Goal: Task Accomplishment & Management: Manage account settings

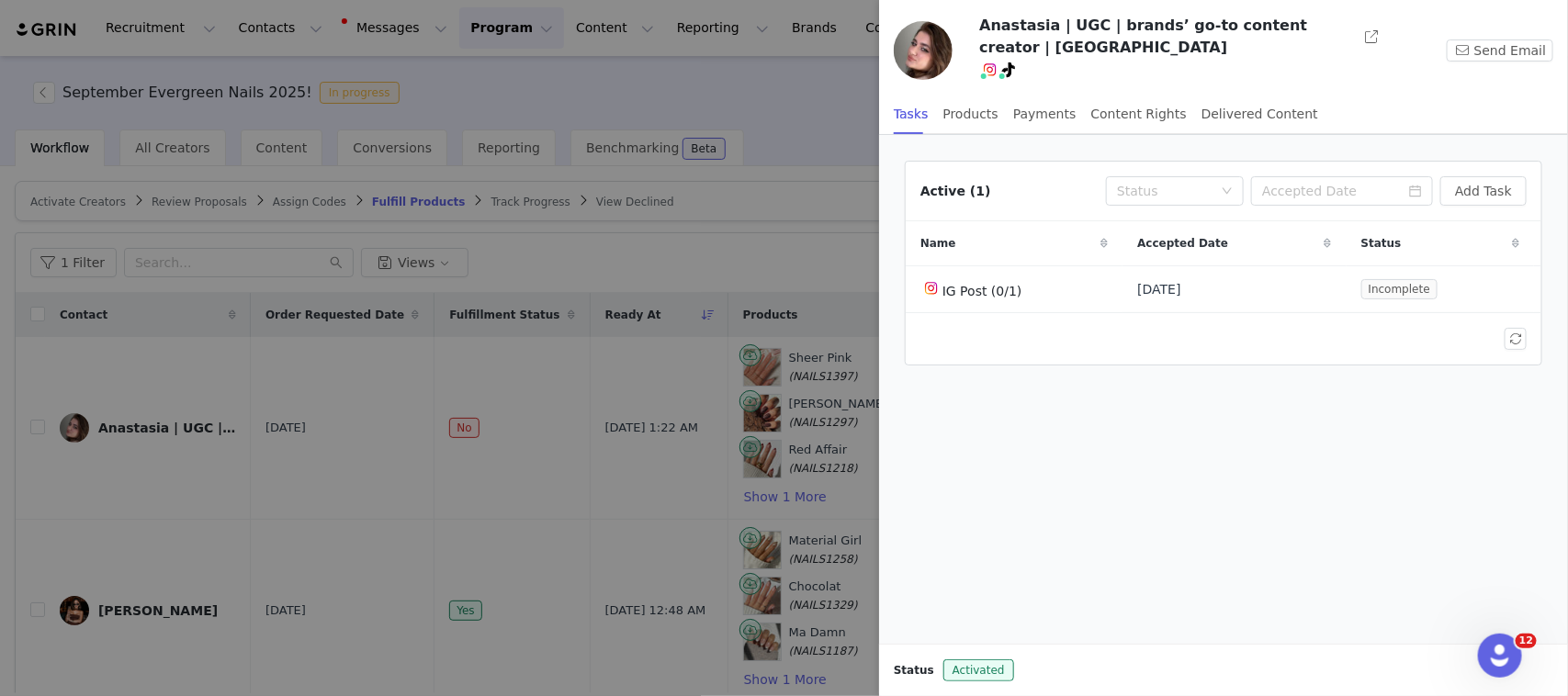
click at [570, 436] on div at bounding box center [784, 348] width 1568 height 696
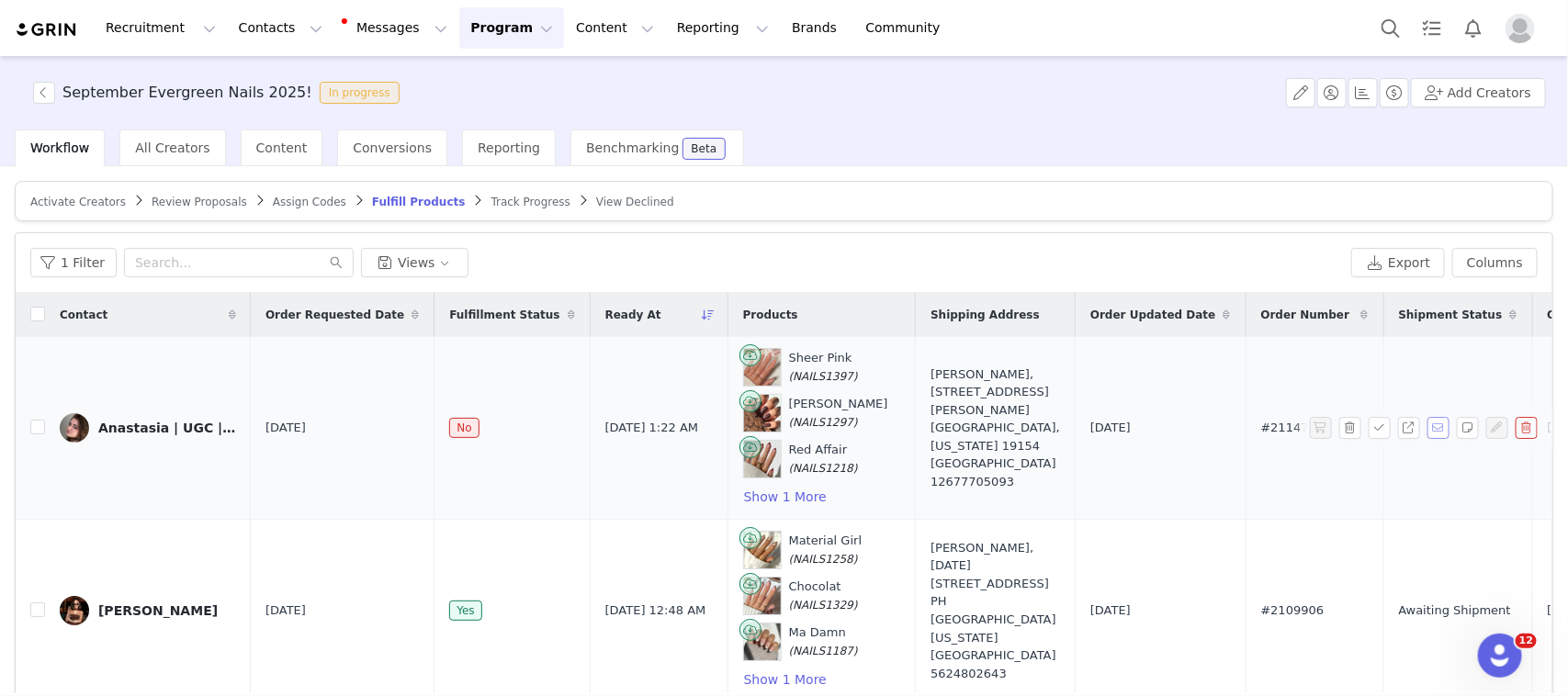
click at [1427, 423] on button "button" at bounding box center [1438, 428] width 22 height 22
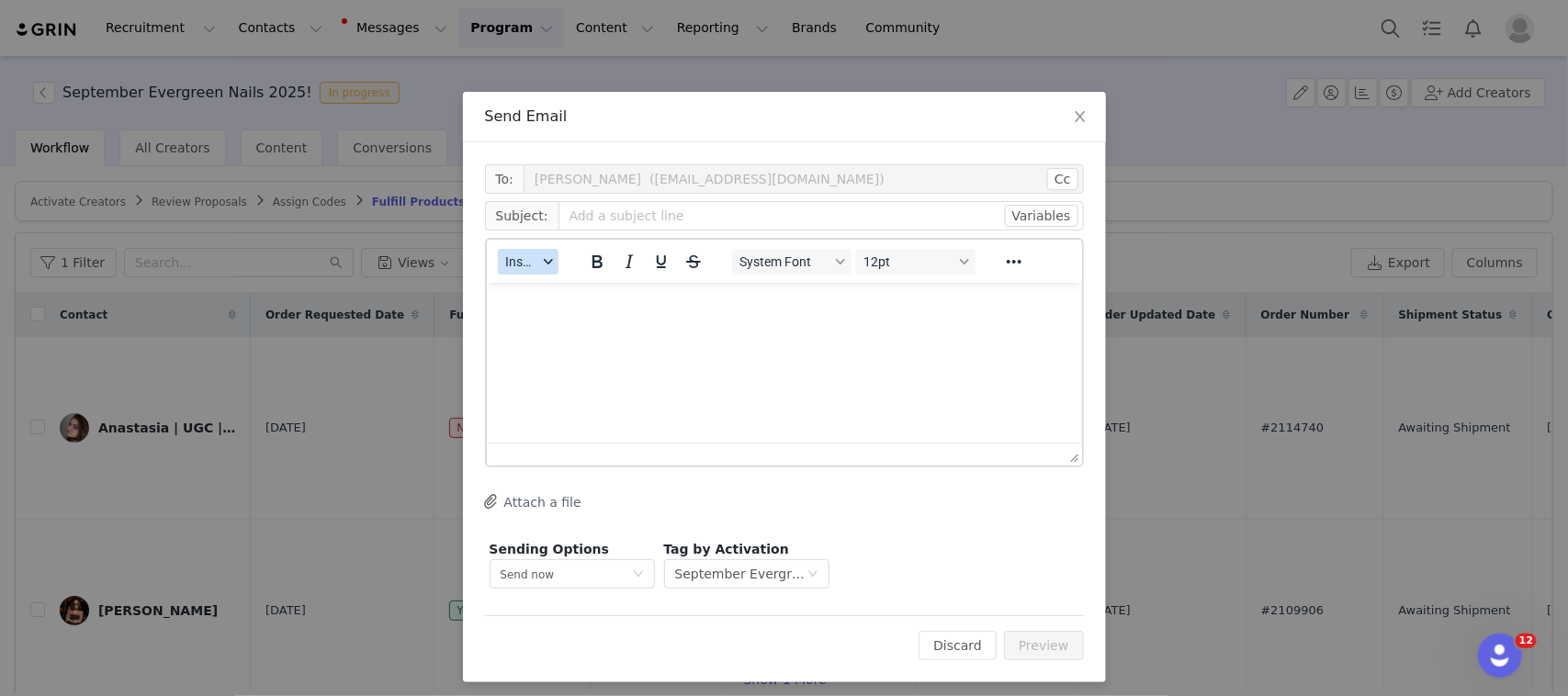
click at [543, 258] on icon "button" at bounding box center [548, 261] width 9 height 9
click at [550, 290] on div "Insert Template" at bounding box center [587, 293] width 166 height 22
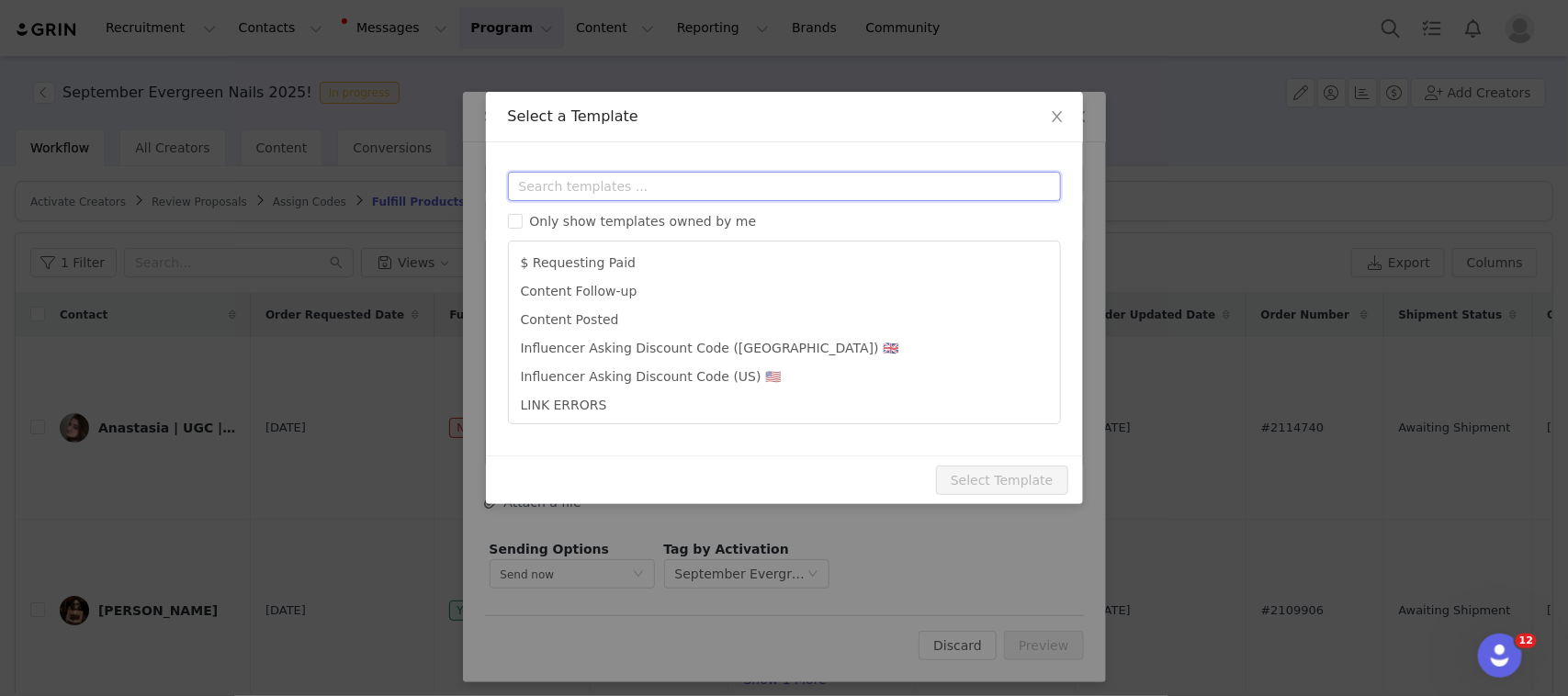
click at [772, 187] on input "text" at bounding box center [784, 187] width 553 height 29
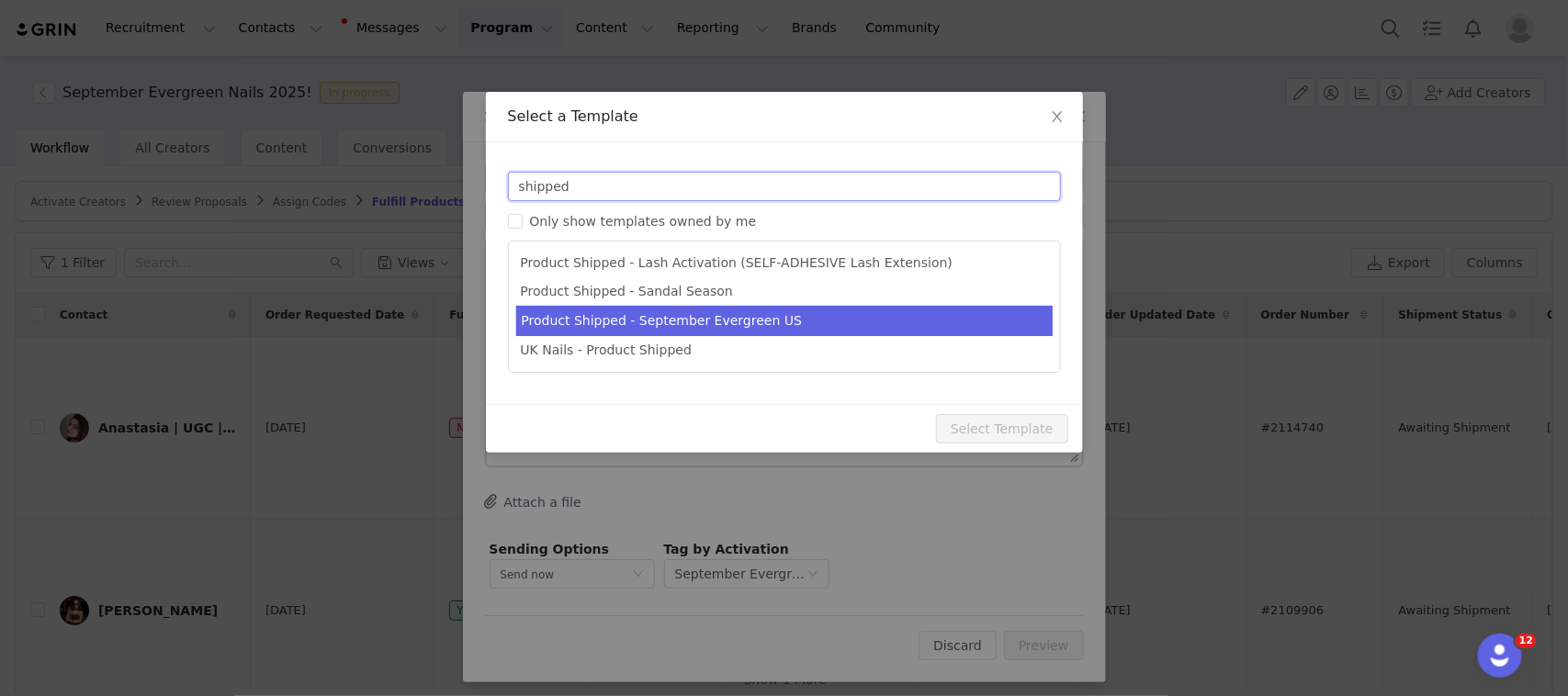
type input "shipped"
click at [719, 318] on li "Product Shipped - September Evergreen US" at bounding box center [784, 320] width 537 height 30
type input "Your Glamnetic collab order has been shipped!"
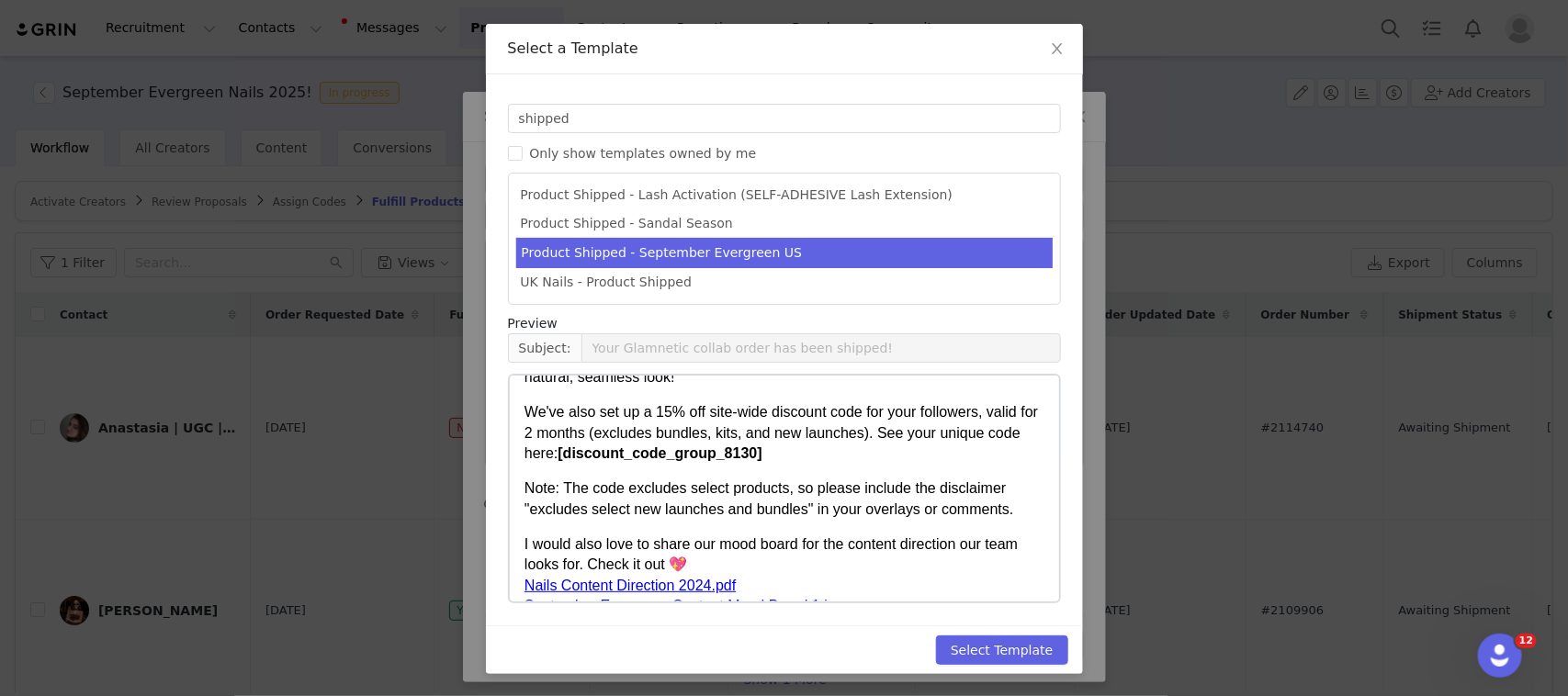
scroll to position [459, 0]
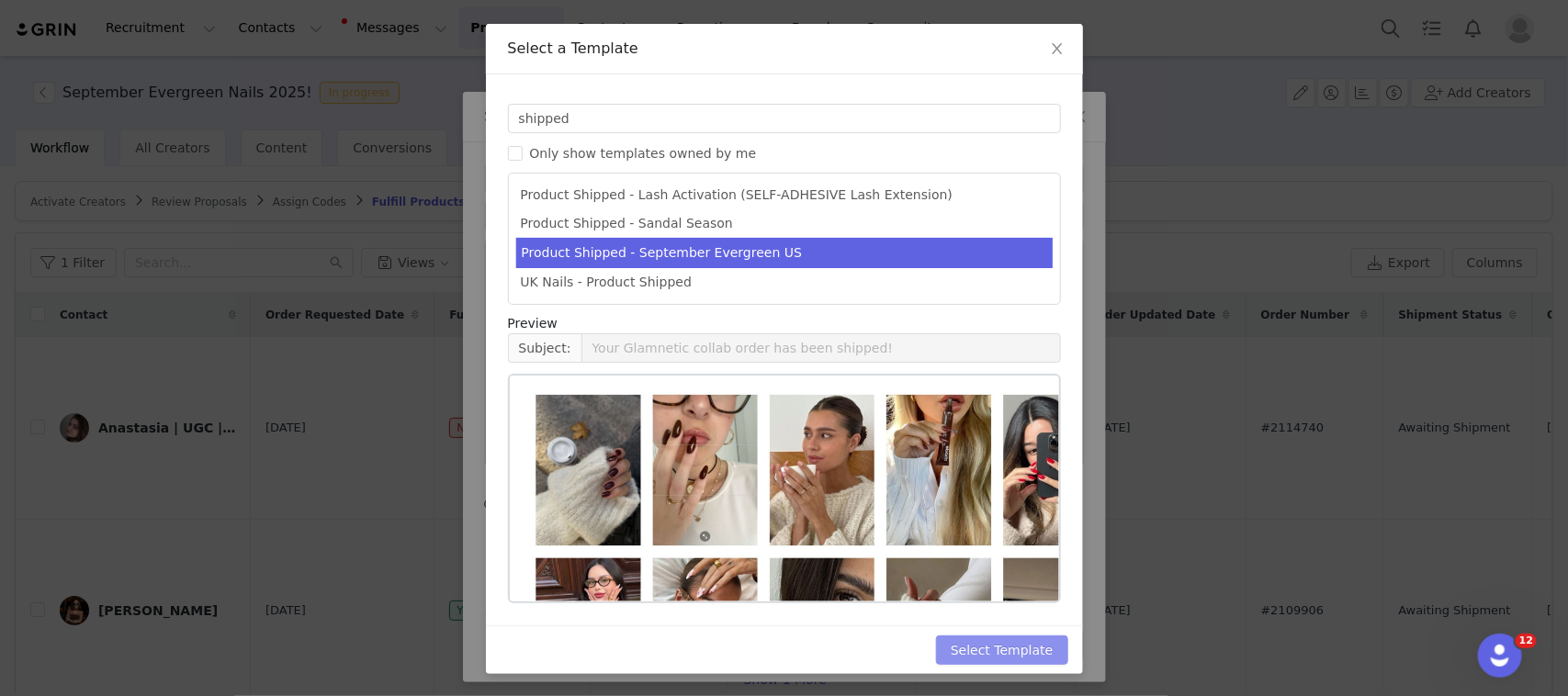
click at [1019, 649] on button "Select Template" at bounding box center [1003, 650] width 133 height 29
type input "Your Glamnetic collab order has been shipped!"
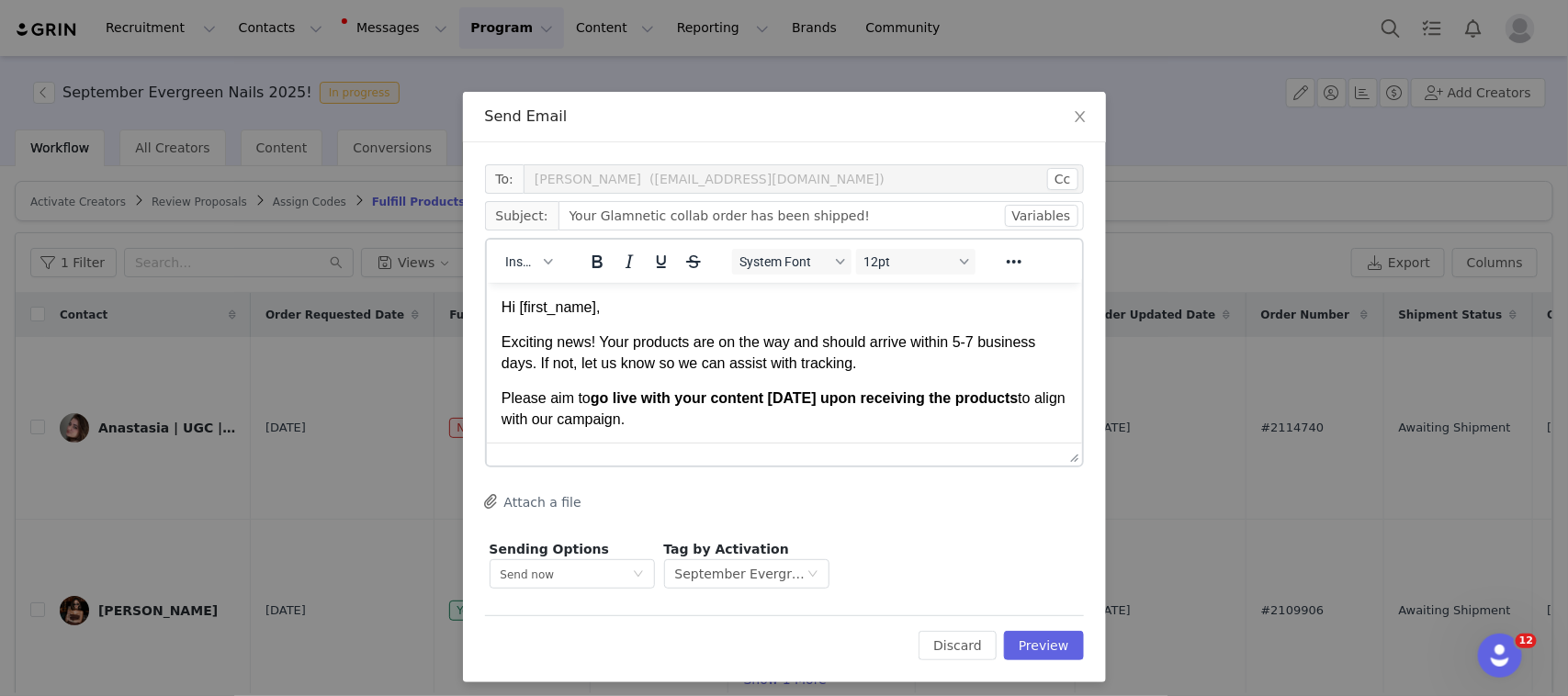
scroll to position [0, 0]
click at [900, 312] on p "Hi [first_name]," at bounding box center [784, 307] width 566 height 20
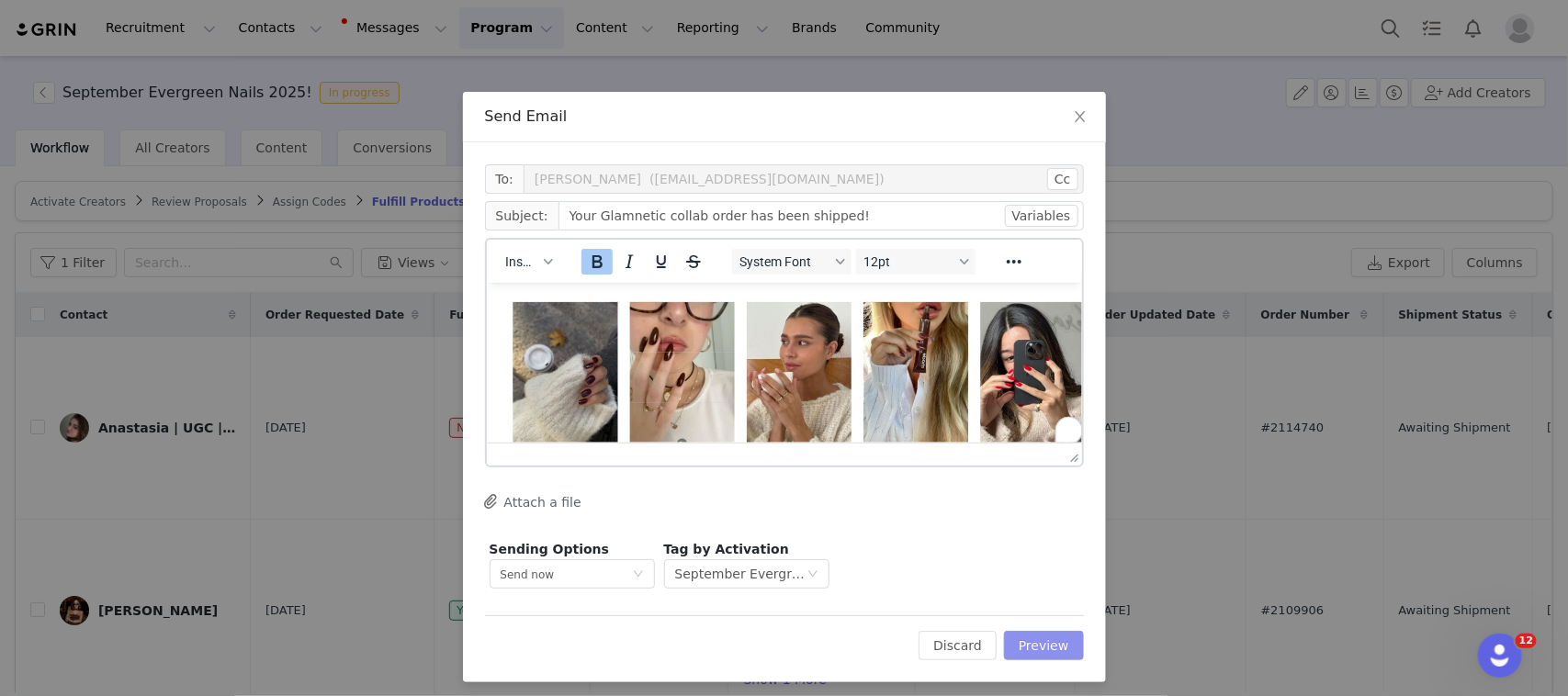
click at [1038, 644] on button "Preview" at bounding box center [1043, 645] width 80 height 29
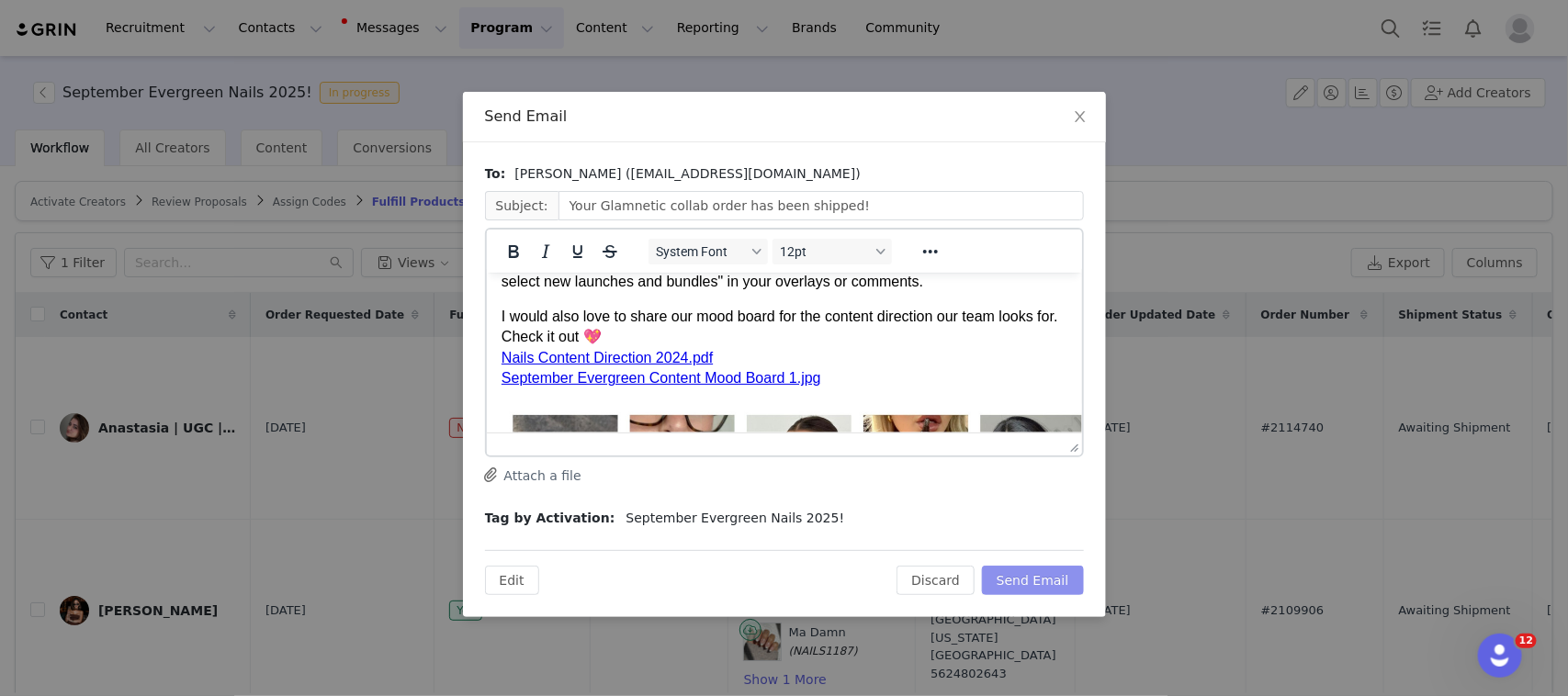
scroll to position [229, 0]
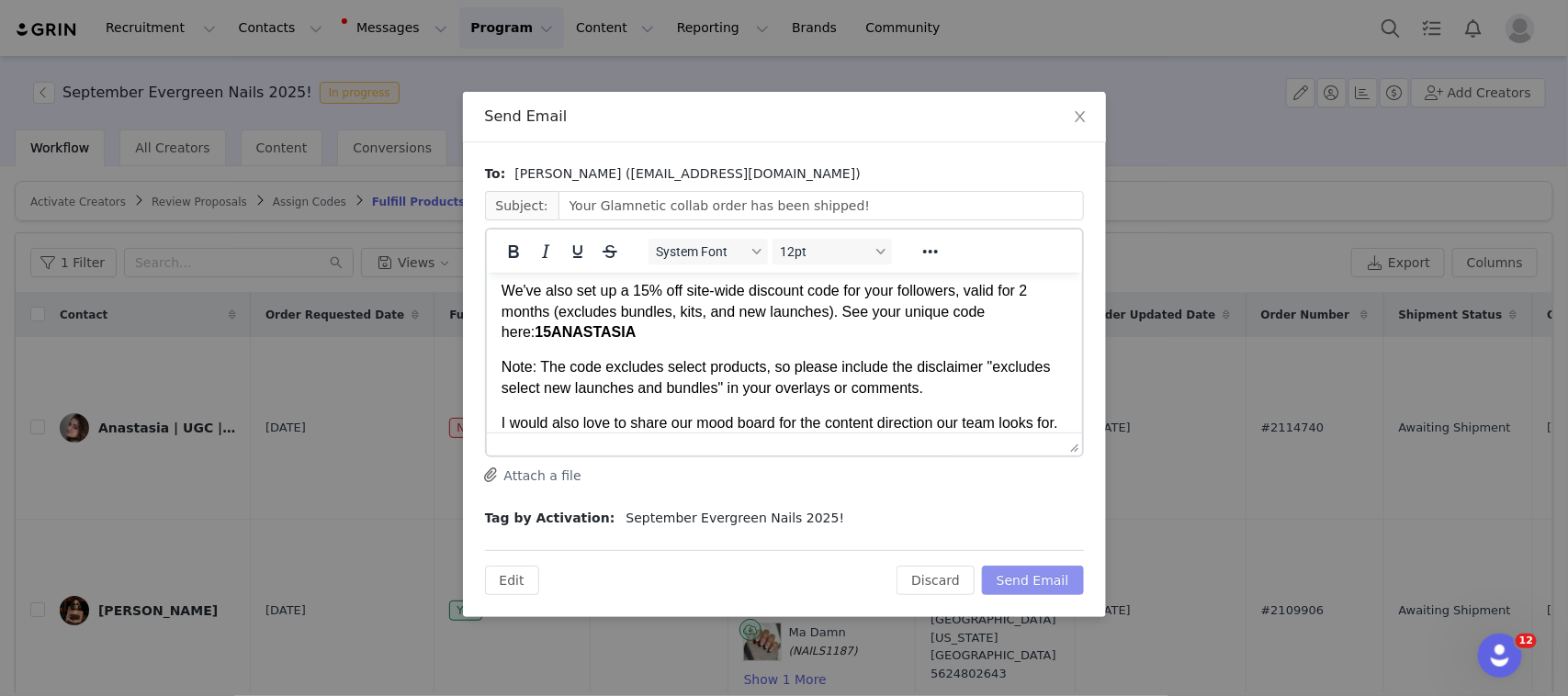
click at [1012, 574] on button "Send Email" at bounding box center [1032, 581] width 102 height 29
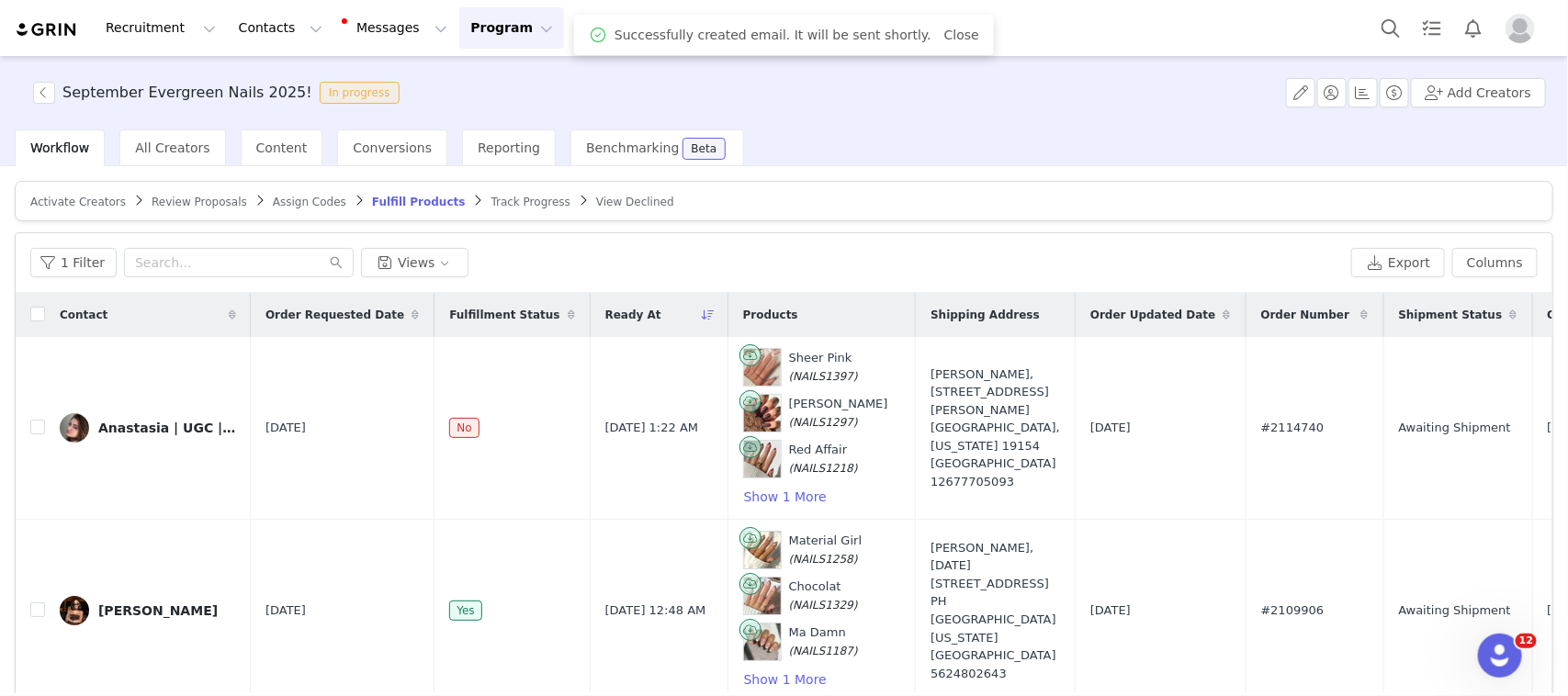
click at [83, 197] on span "Activate Creators" at bounding box center [78, 202] width 96 height 13
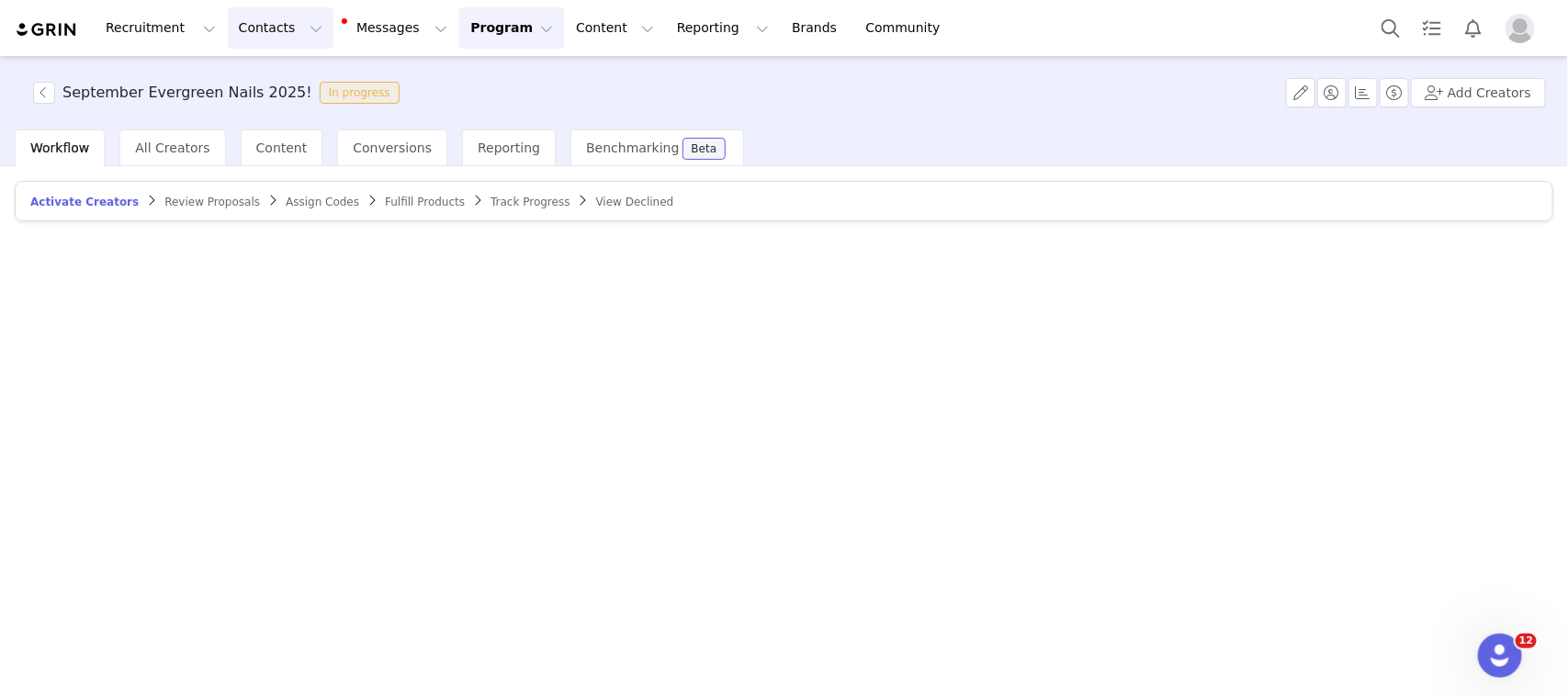
click at [286, 40] on button "Contacts Contacts" at bounding box center [280, 28] width 106 height 41
click at [1109, 126] on div "September Evergreen Nails 2025! In progress Add Creators" at bounding box center [784, 93] width 1568 height 74
click at [459, 26] on button "Program Program" at bounding box center [512, 28] width 105 height 41
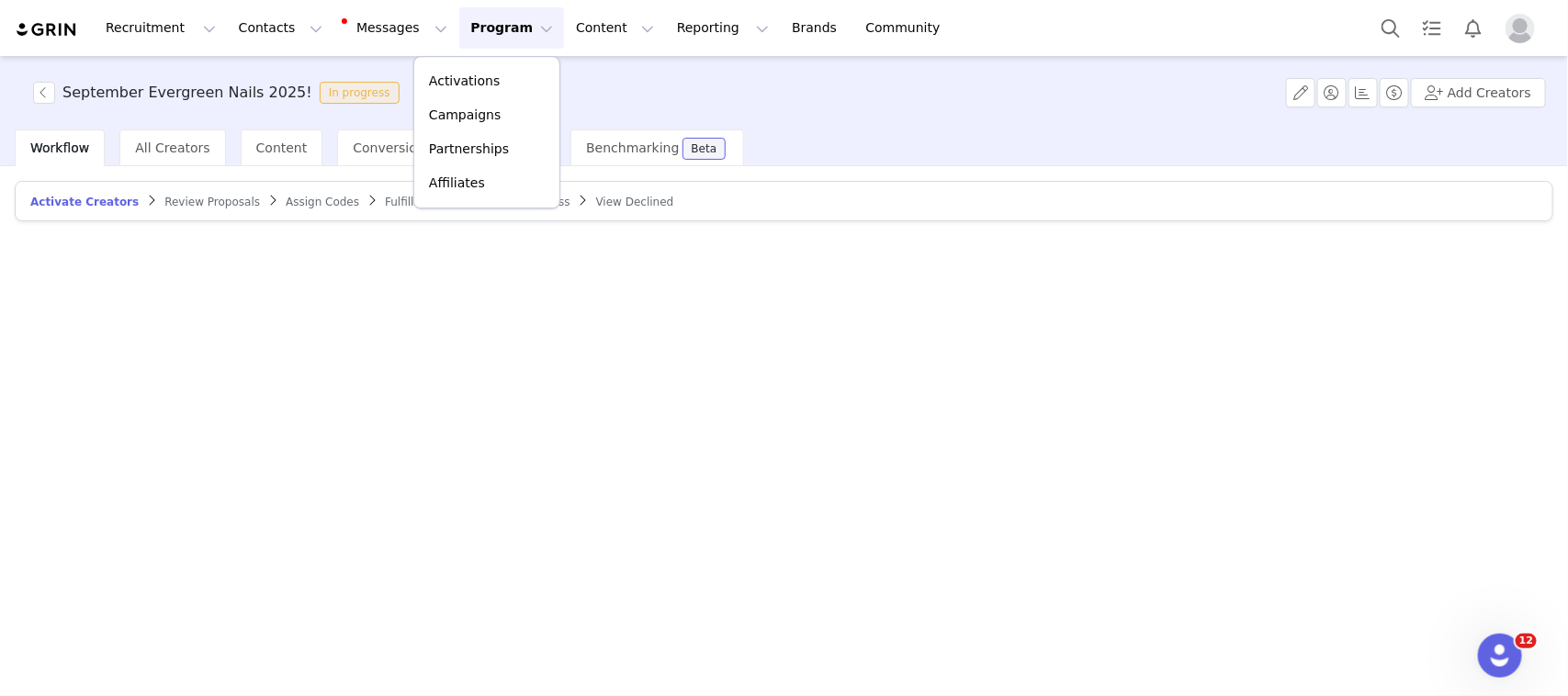
click at [677, 99] on div "September Evergreen Nails 2025! In progress Add Creators" at bounding box center [784, 93] width 1568 height 74
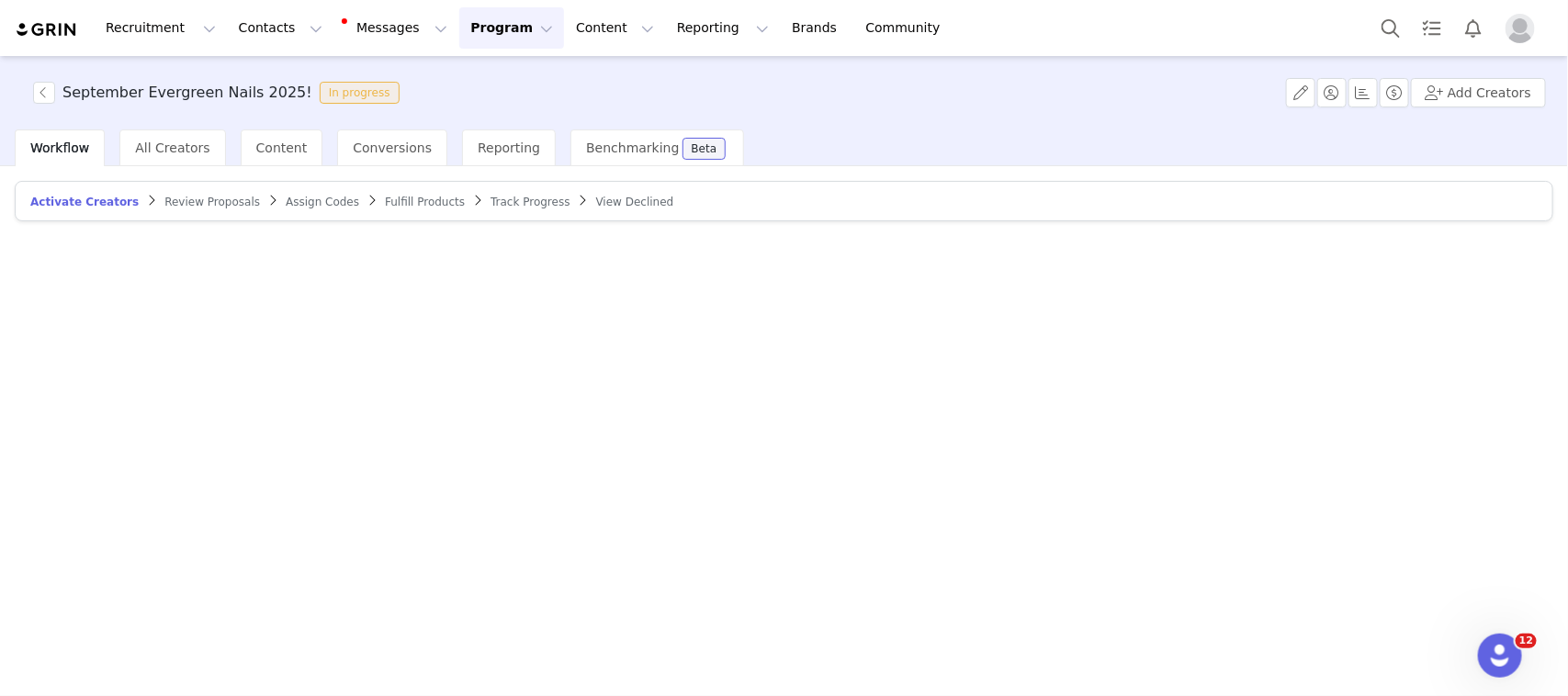
click at [97, 208] on article "Activate Creators Review Proposals Assign Codes Fulfill Products Track Progress…" at bounding box center [784, 202] width 1539 height 41
drag, startPoint x: 953, startPoint y: 135, endPoint x: 848, endPoint y: 139, distance: 105.1
click at [848, 139] on div "Workflow All Creators Content Conversions Reporting Benchmarking Beta" at bounding box center [791, 148] width 1553 height 37
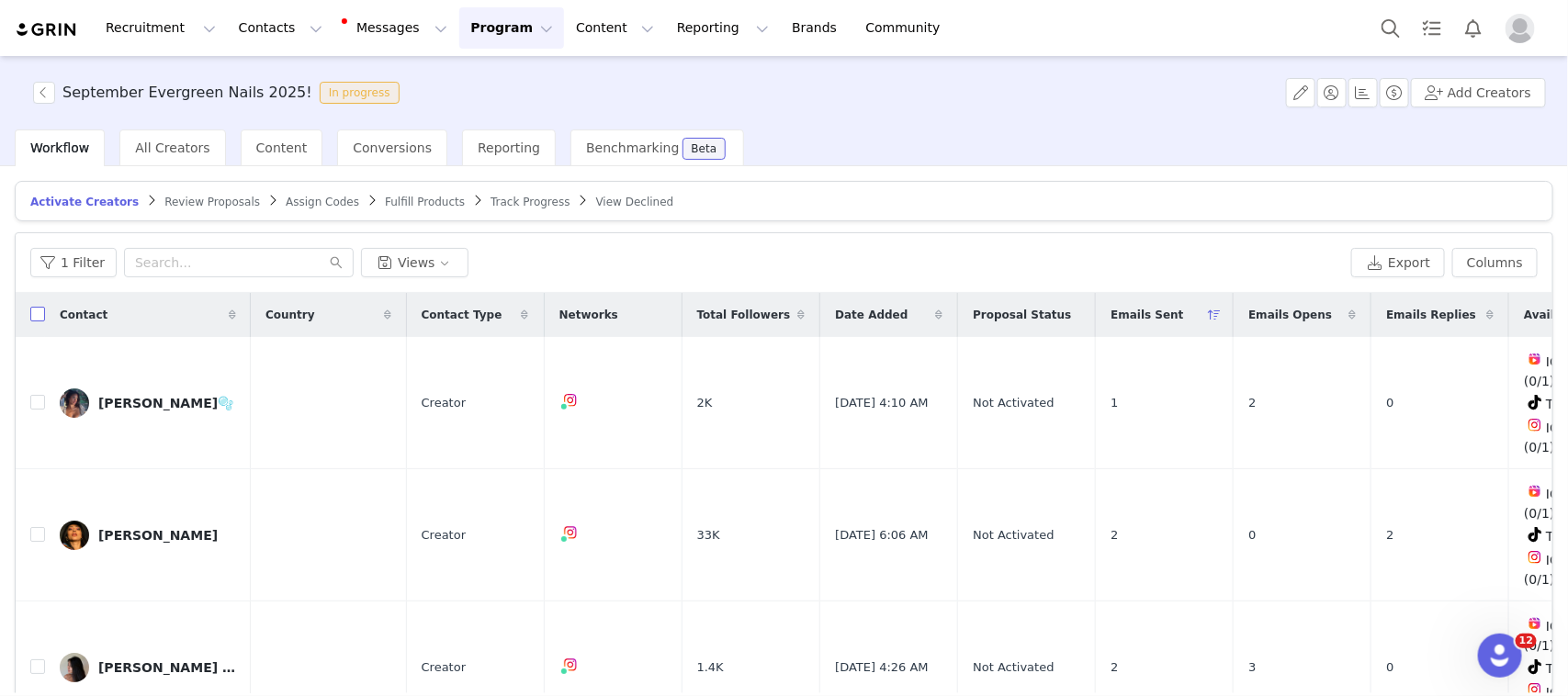
click at [35, 313] on input "checkbox" at bounding box center [38, 314] width 15 height 15
checkbox input "true"
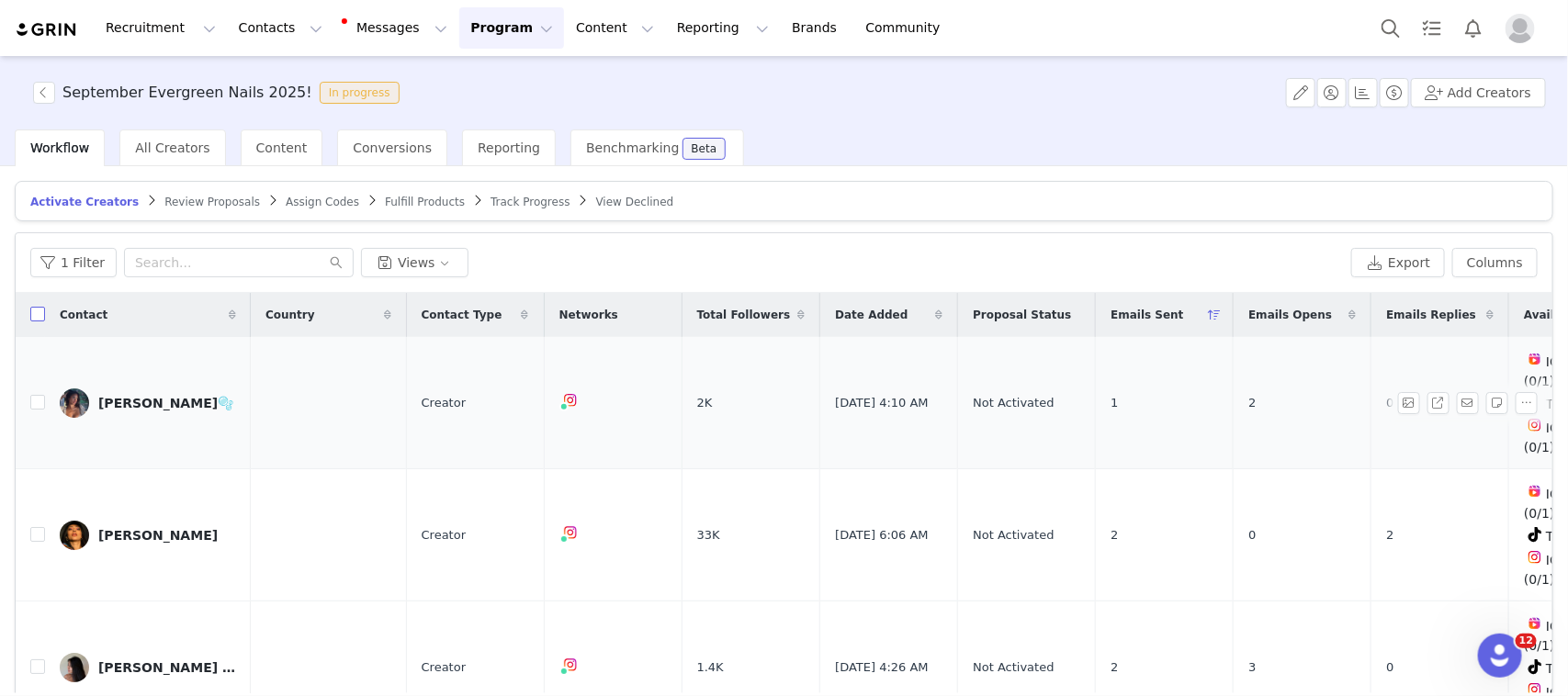
checkbox input "true"
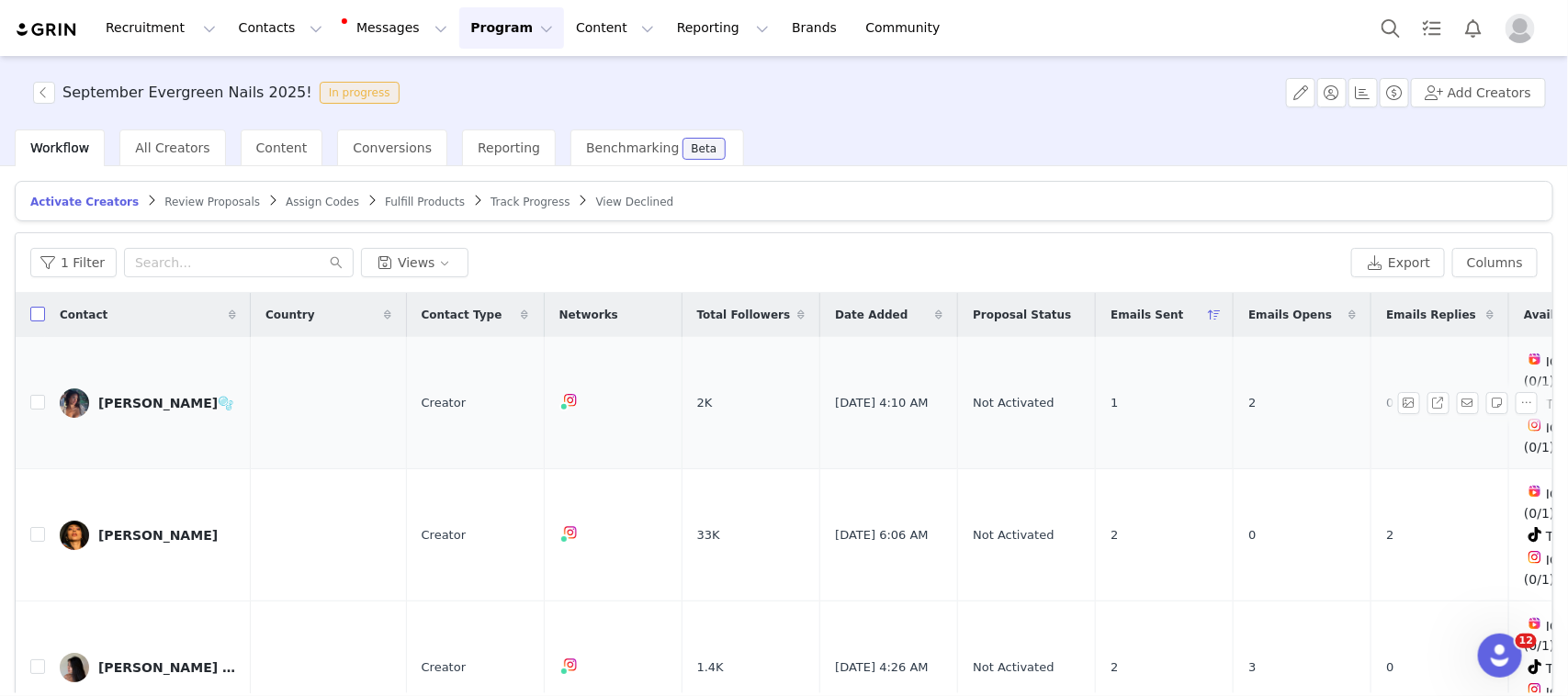
checkbox input "true"
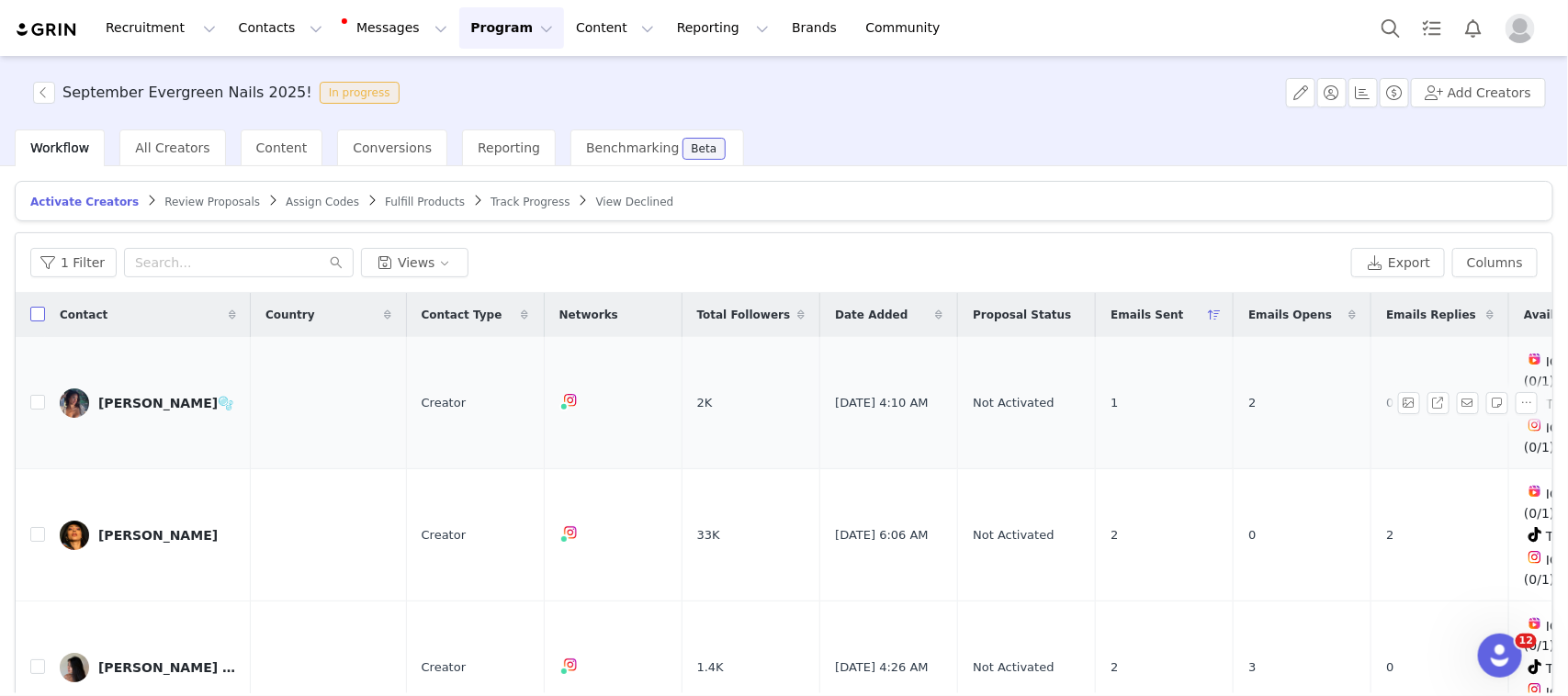
checkbox input "true"
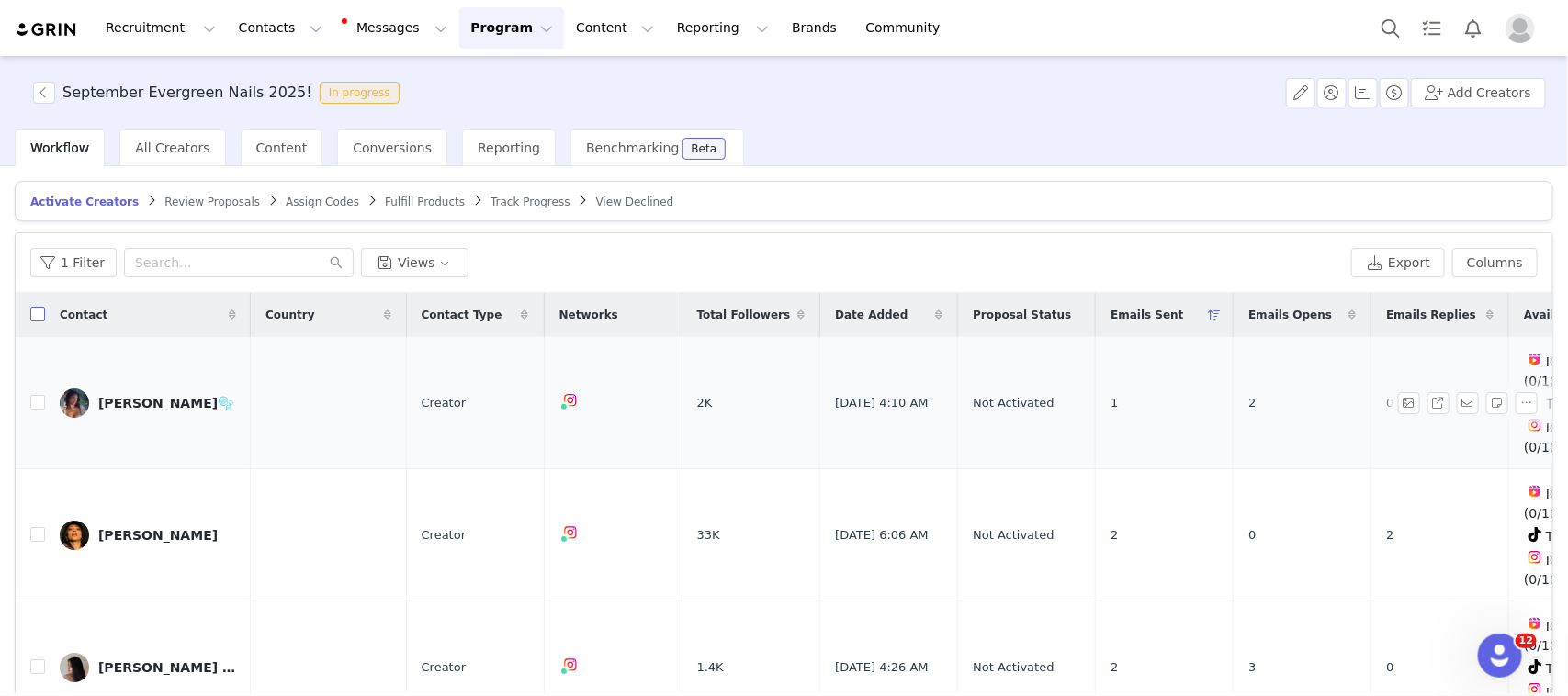
checkbox input "true"
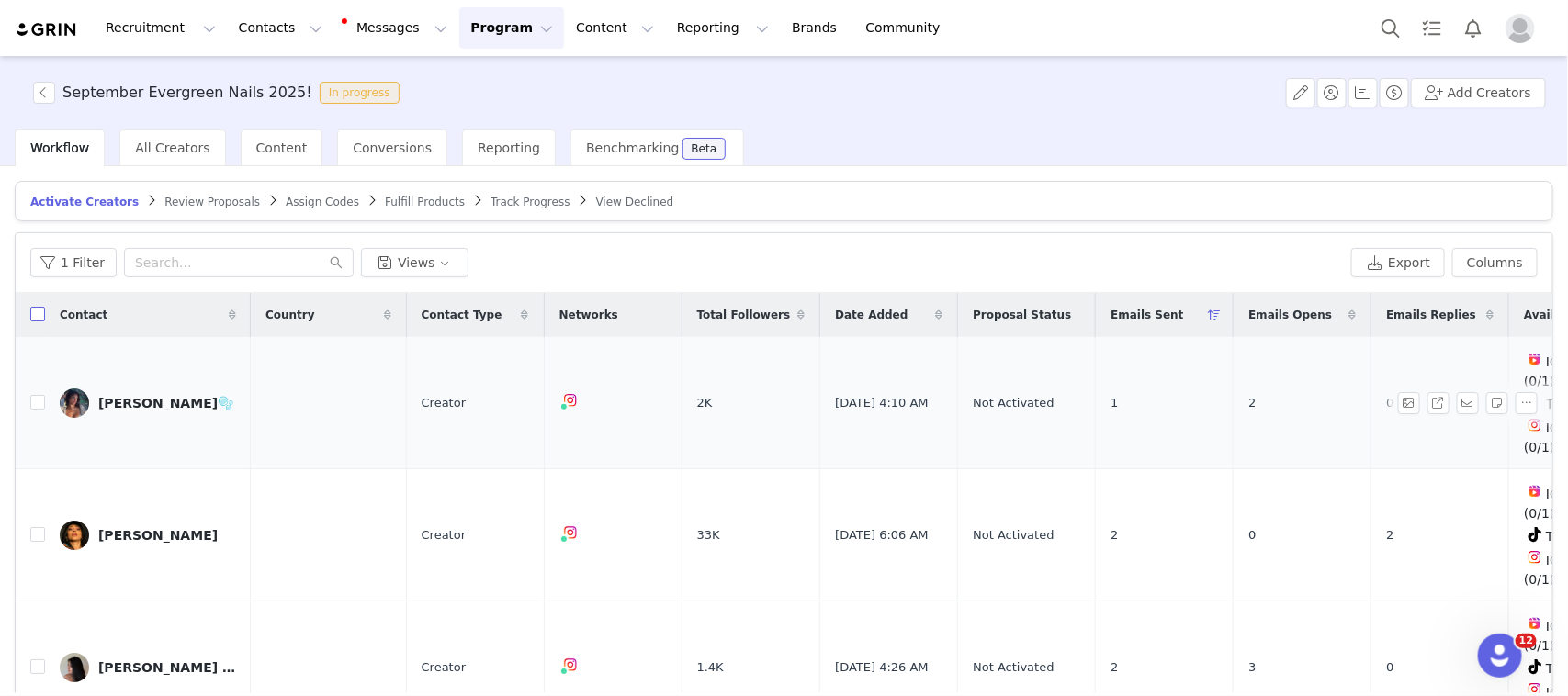
checkbox input "true"
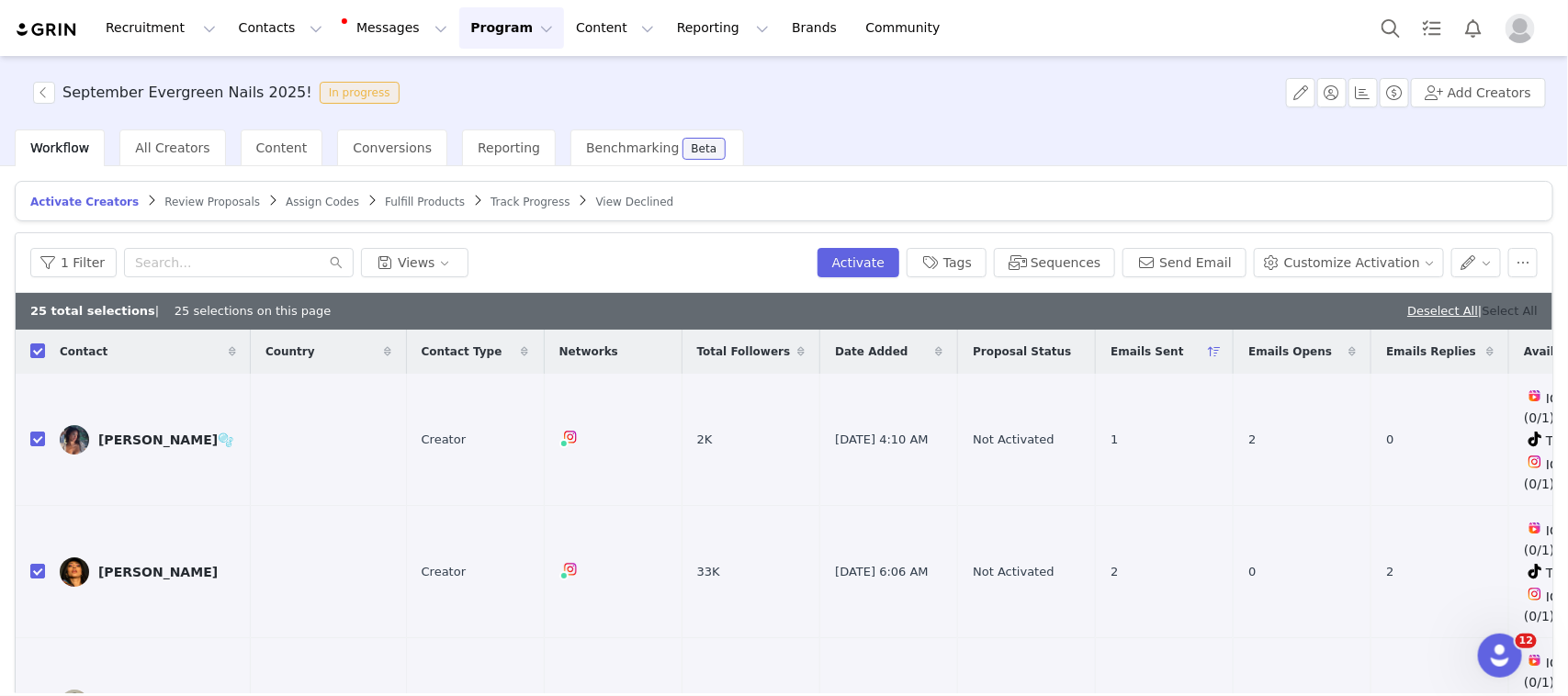
click at [1511, 304] on link "Select All" at bounding box center [1510, 310] width 55 height 14
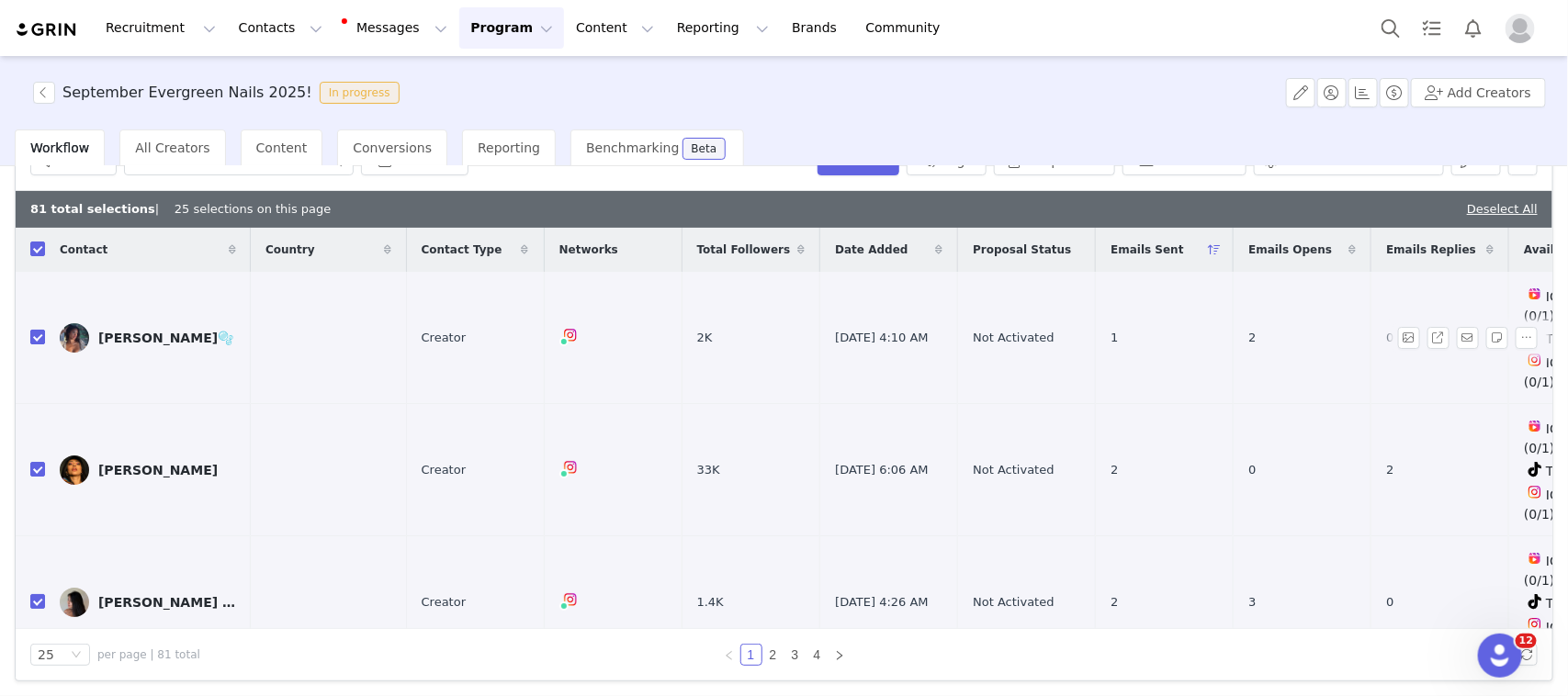
click at [32, 330] on input "checkbox" at bounding box center [38, 337] width 15 height 15
checkbox input "false"
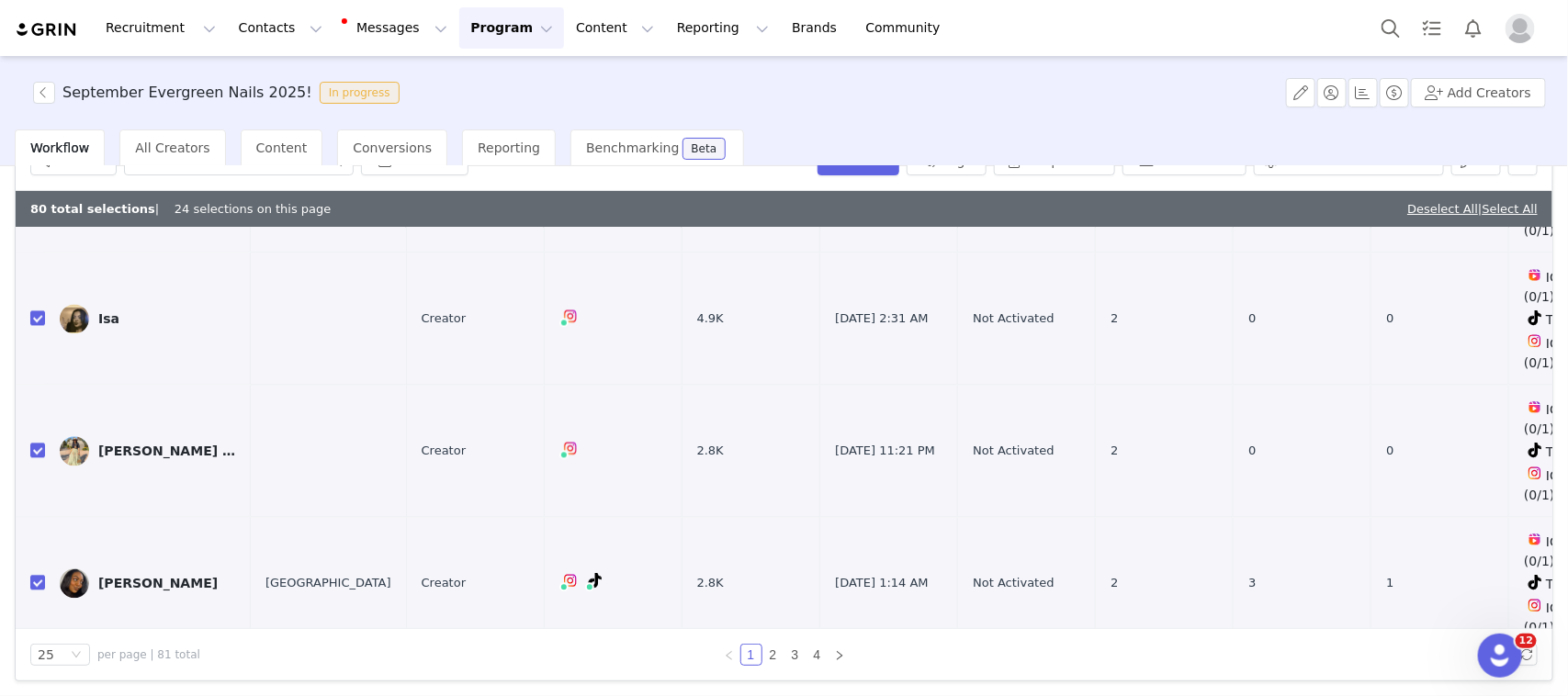
scroll to position [1982, 0]
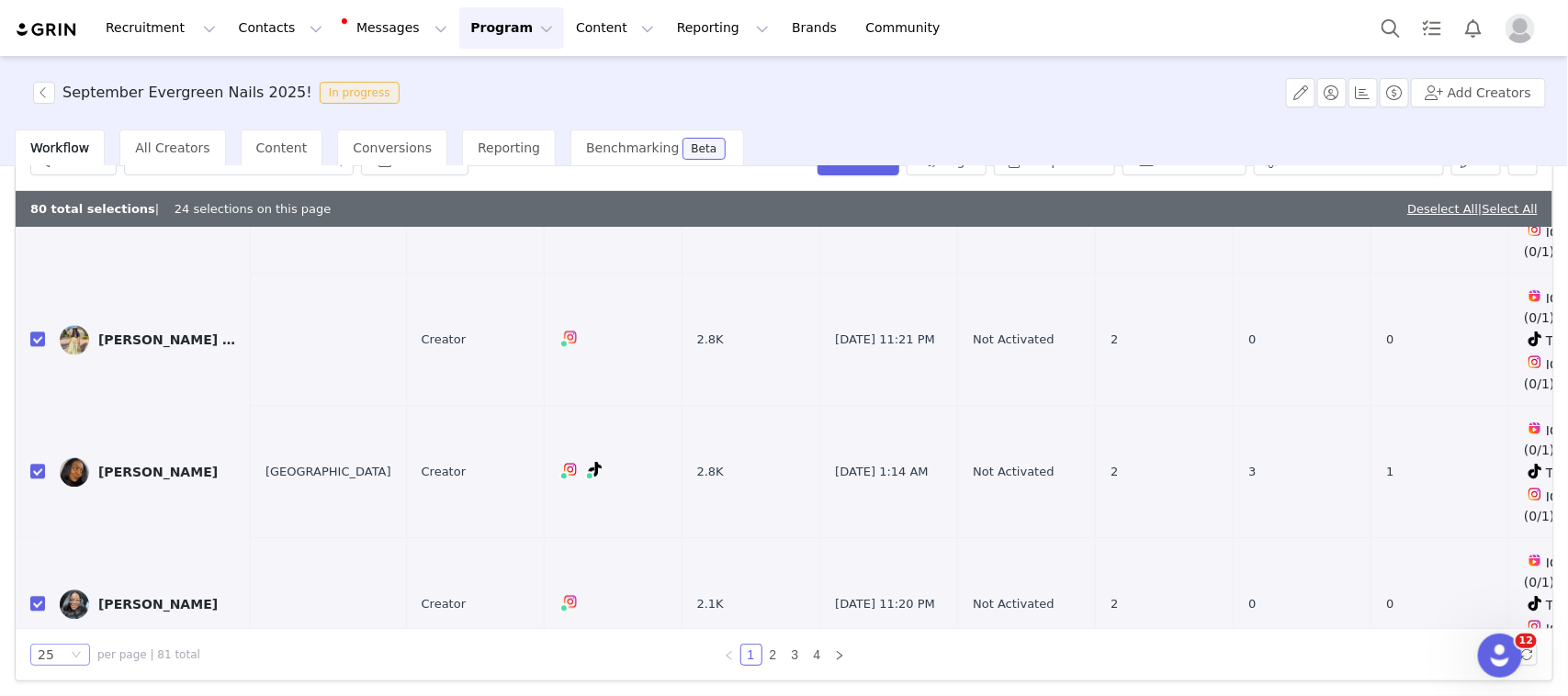
click at [35, 655] on div "25" at bounding box center [60, 655] width 60 height 22
click at [46, 616] on li "100" at bounding box center [60, 620] width 60 height 29
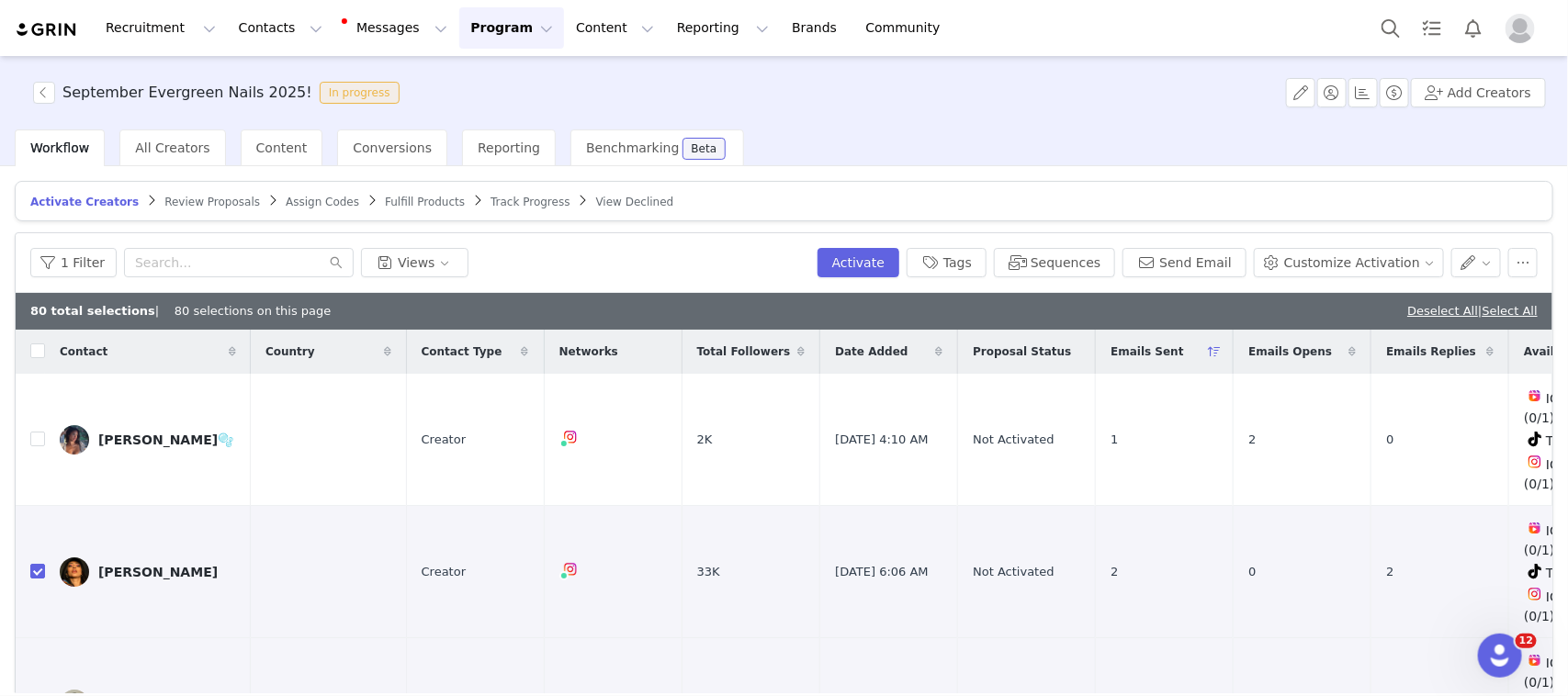
scroll to position [102, 0]
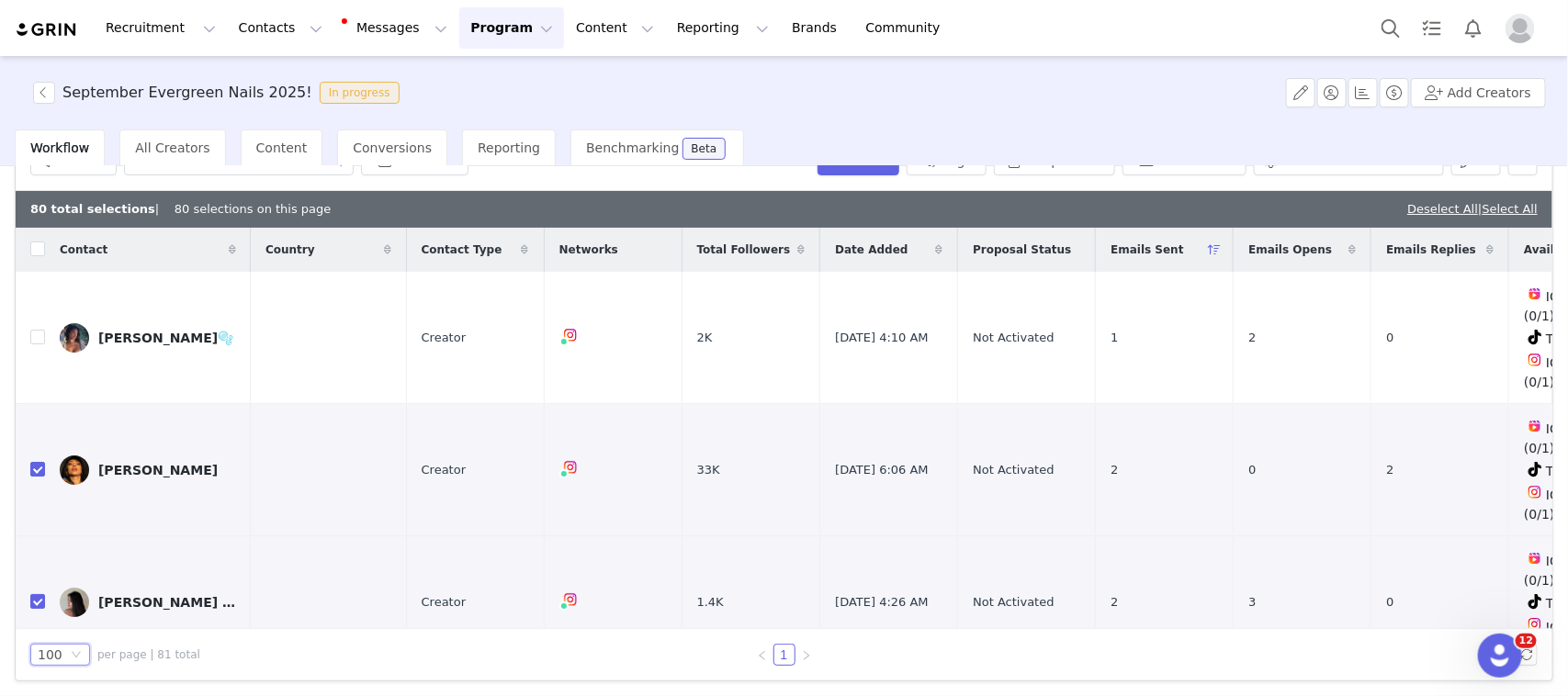
click at [1486, 249] on icon at bounding box center [1490, 249] width 7 height 11
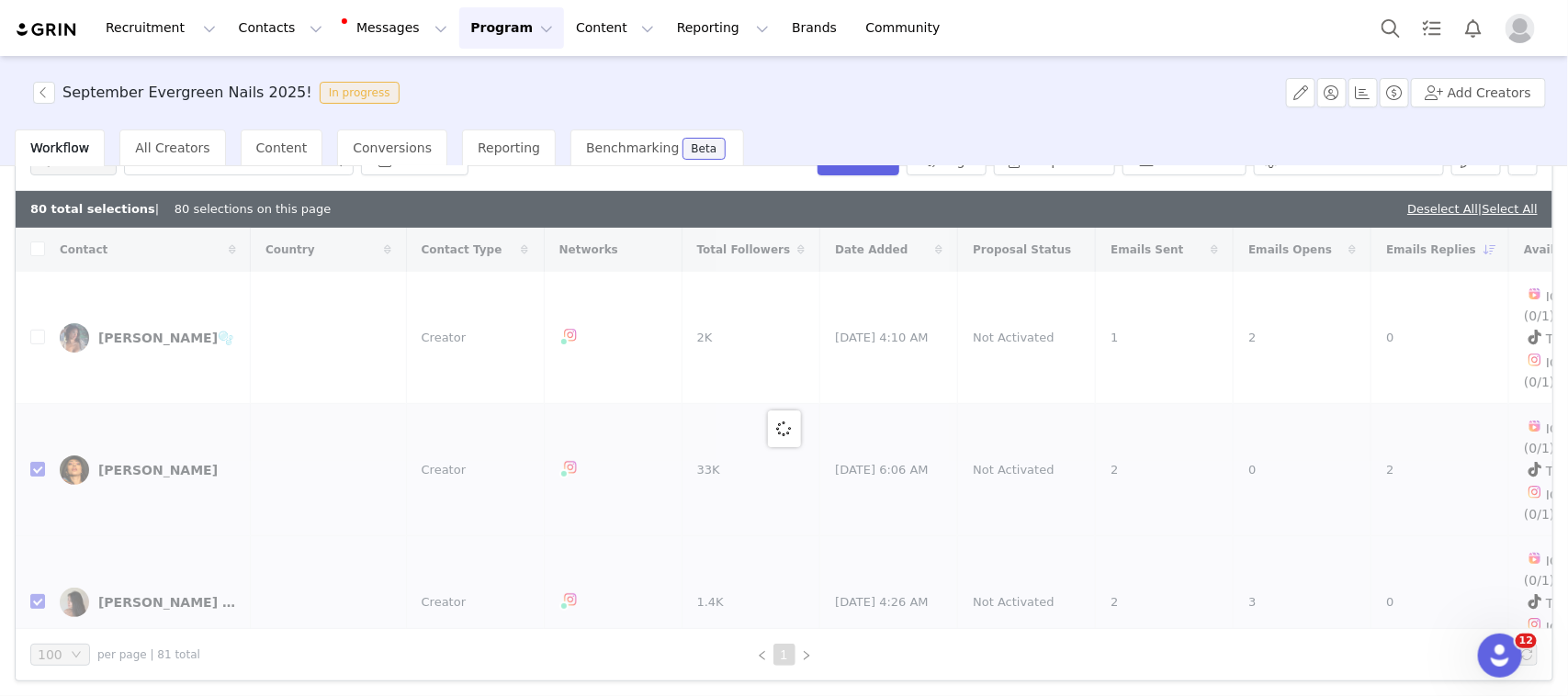
checkbox input "true"
checkbox input "false"
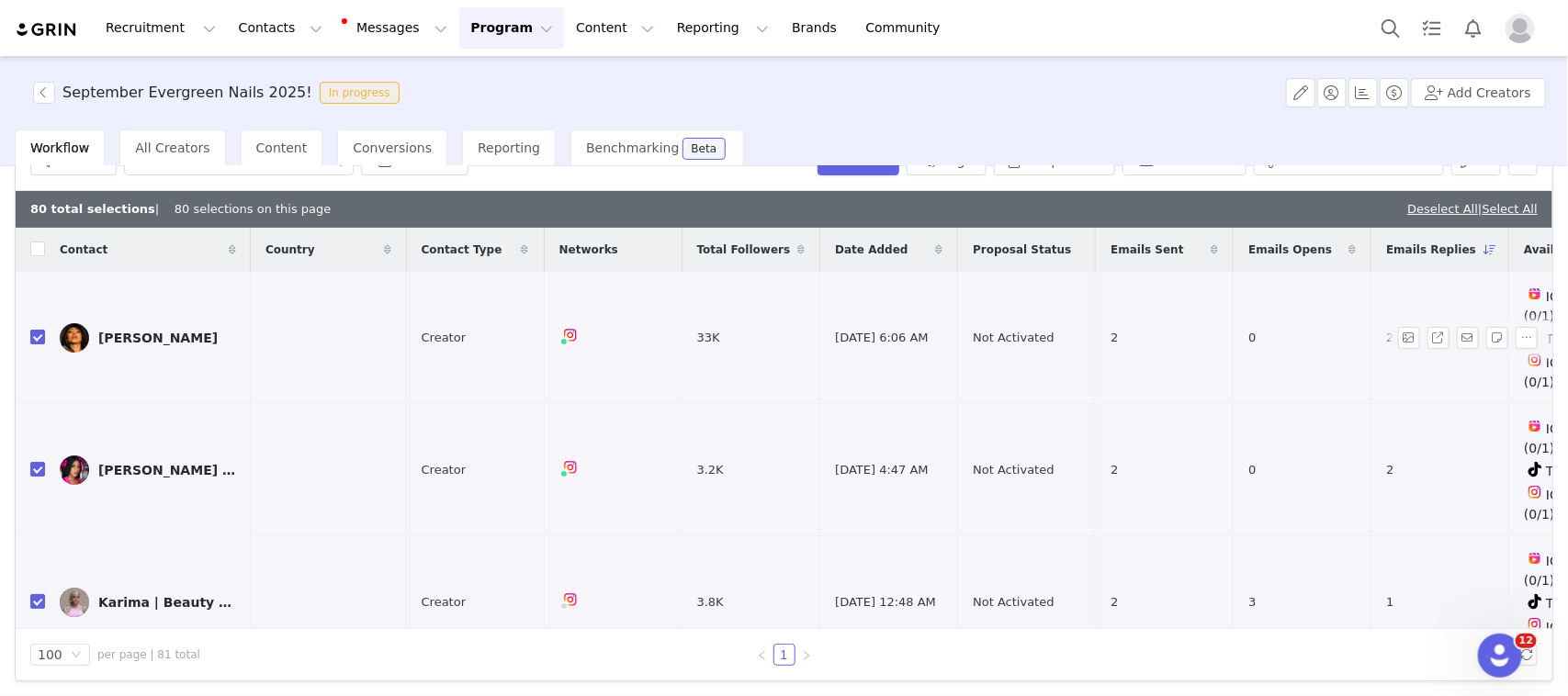
click at [30, 330] on input "checkbox" at bounding box center [38, 337] width 15 height 15
checkbox input "false"
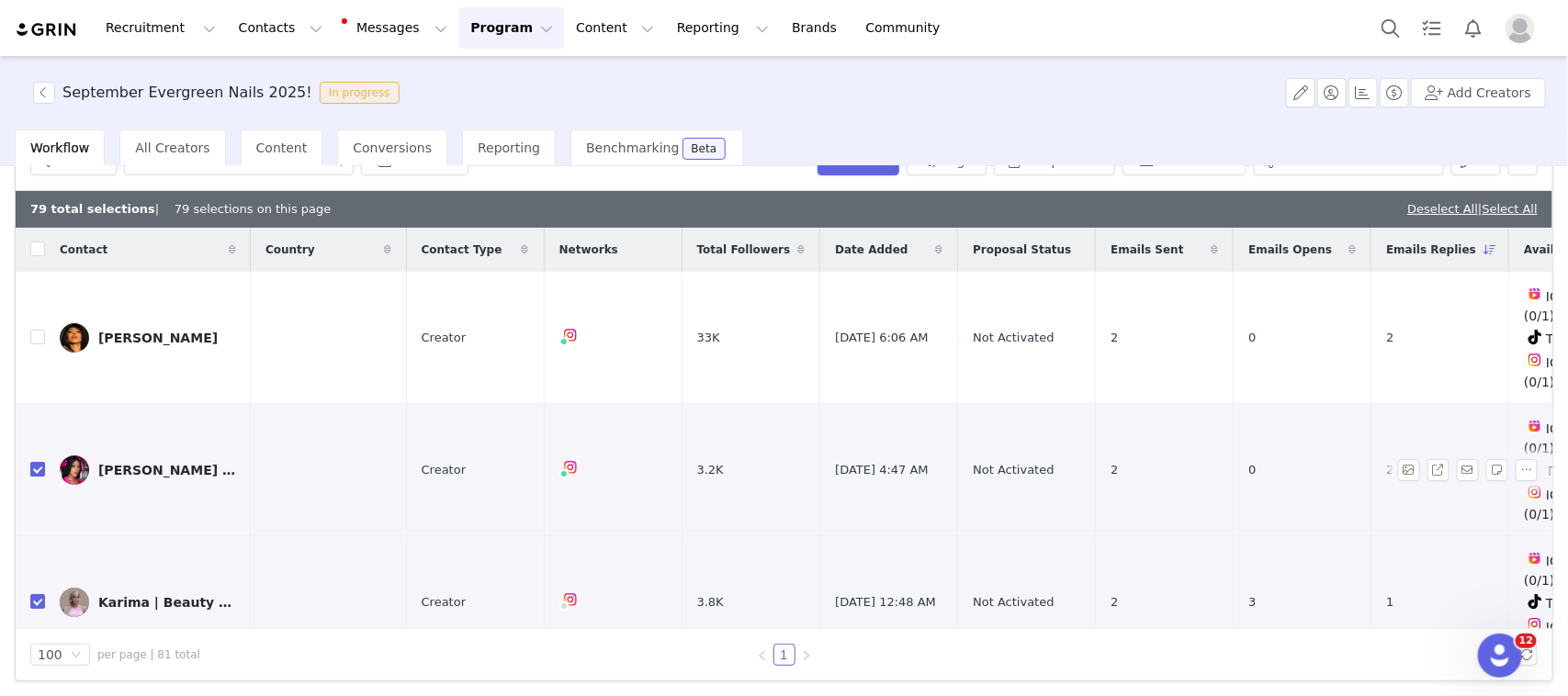
click at [32, 462] on input "checkbox" at bounding box center [38, 470] width 15 height 15
checkbox input "false"
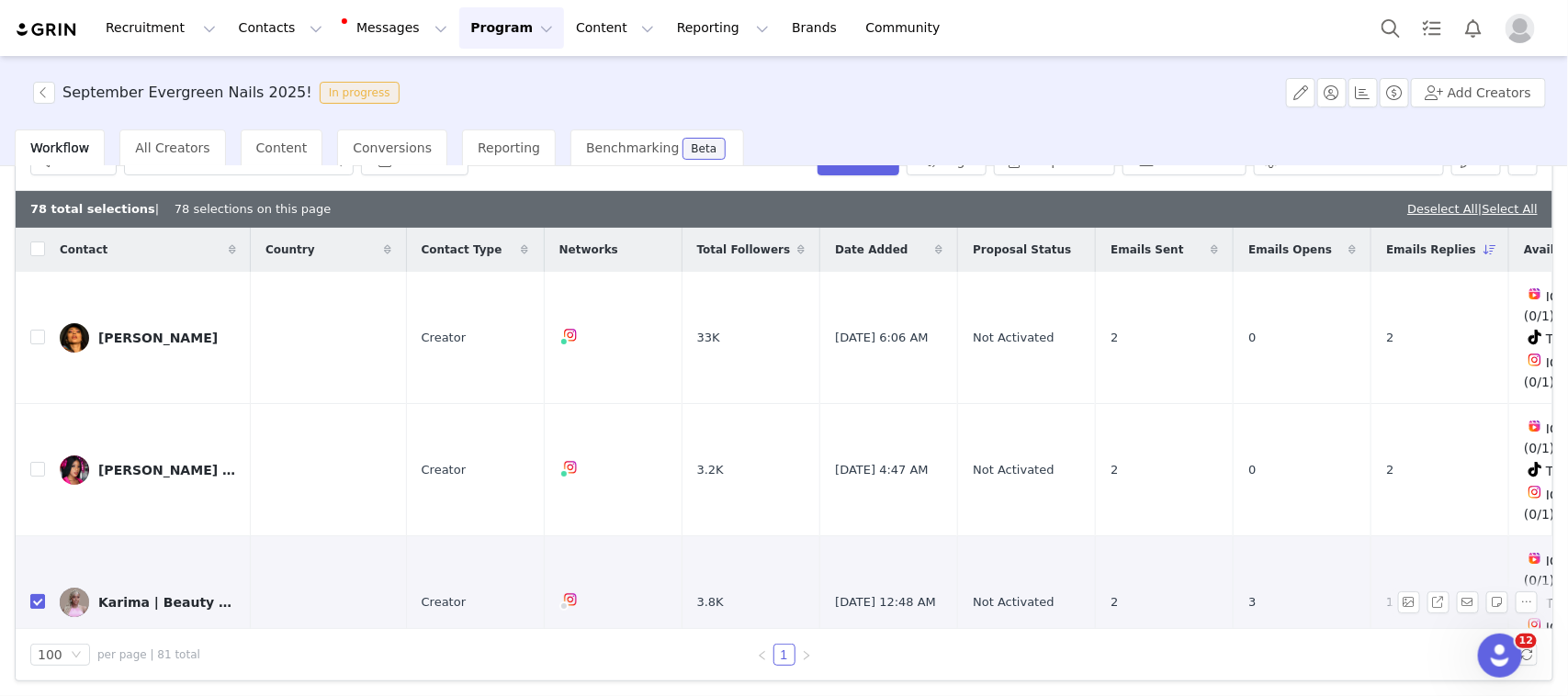
click at [39, 594] on input "checkbox" at bounding box center [38, 601] width 15 height 15
checkbox input "false"
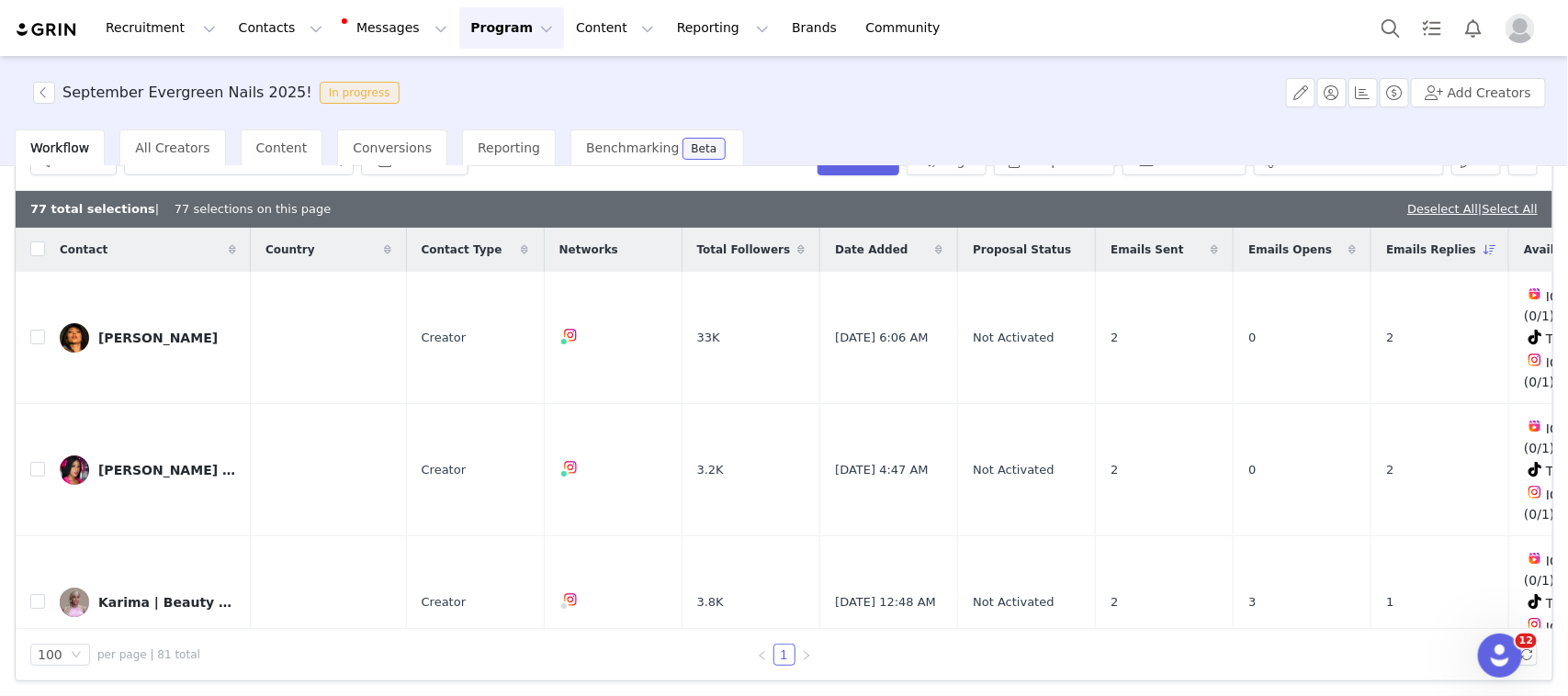
checkbox input "false"
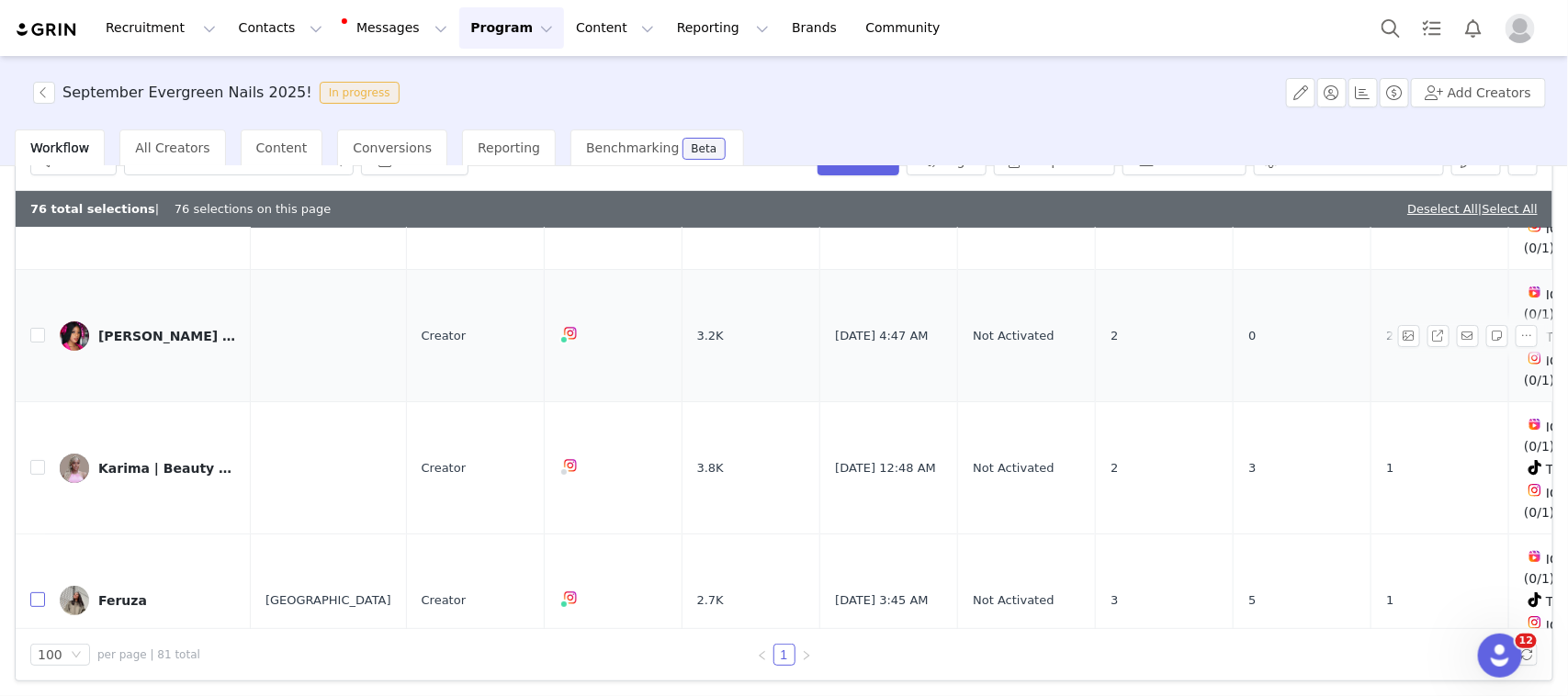
scroll to position [344, 0]
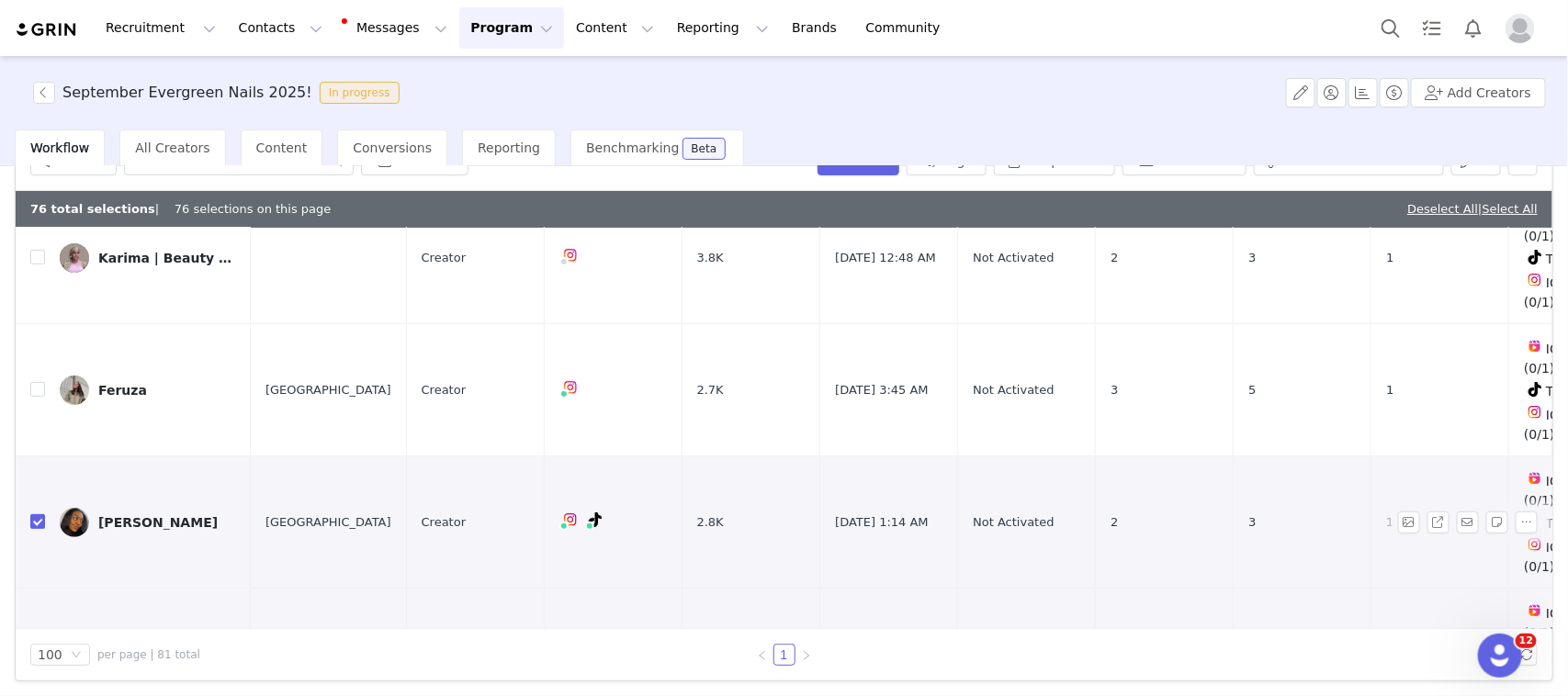
click at [39, 515] on input "checkbox" at bounding box center [38, 522] width 15 height 15
checkbox input "false"
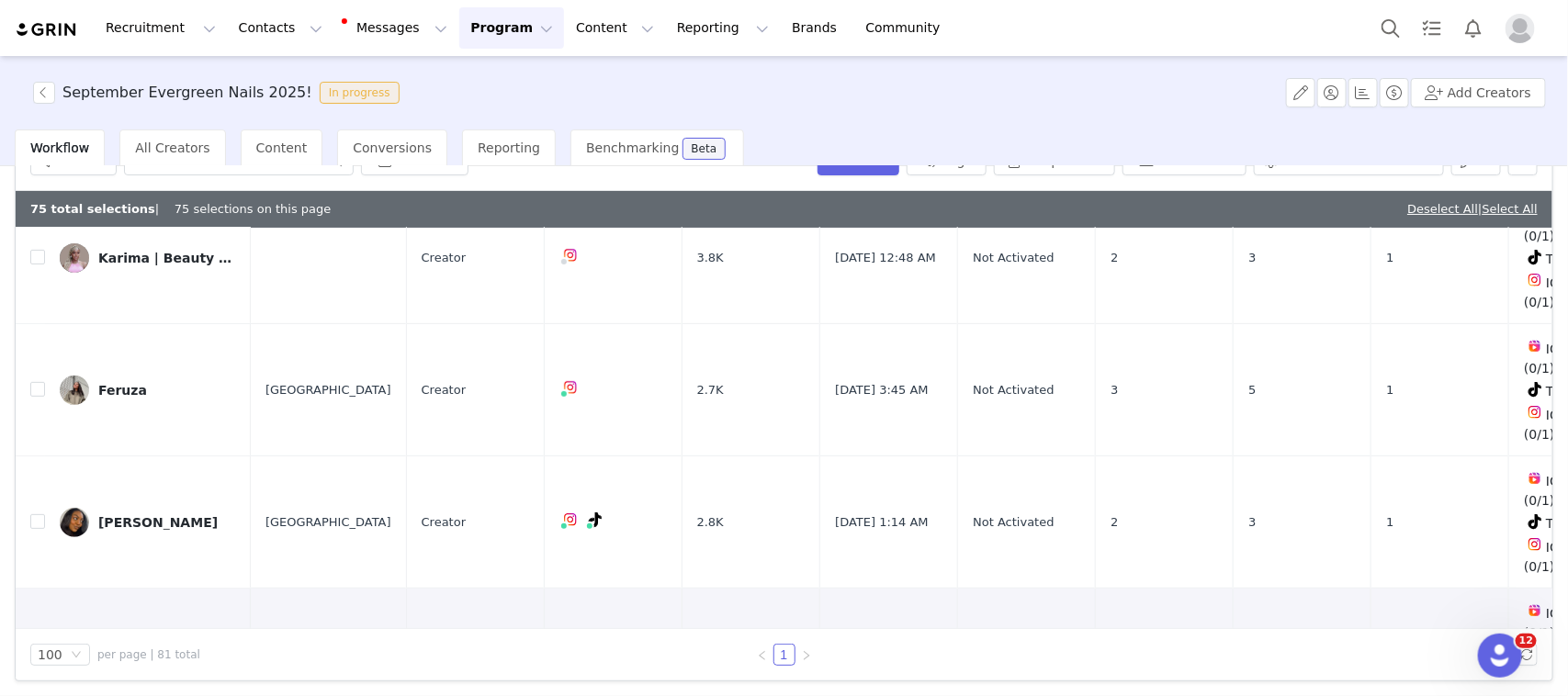
click at [34, 646] on input "checkbox" at bounding box center [38, 654] width 15 height 15
checkbox input "false"
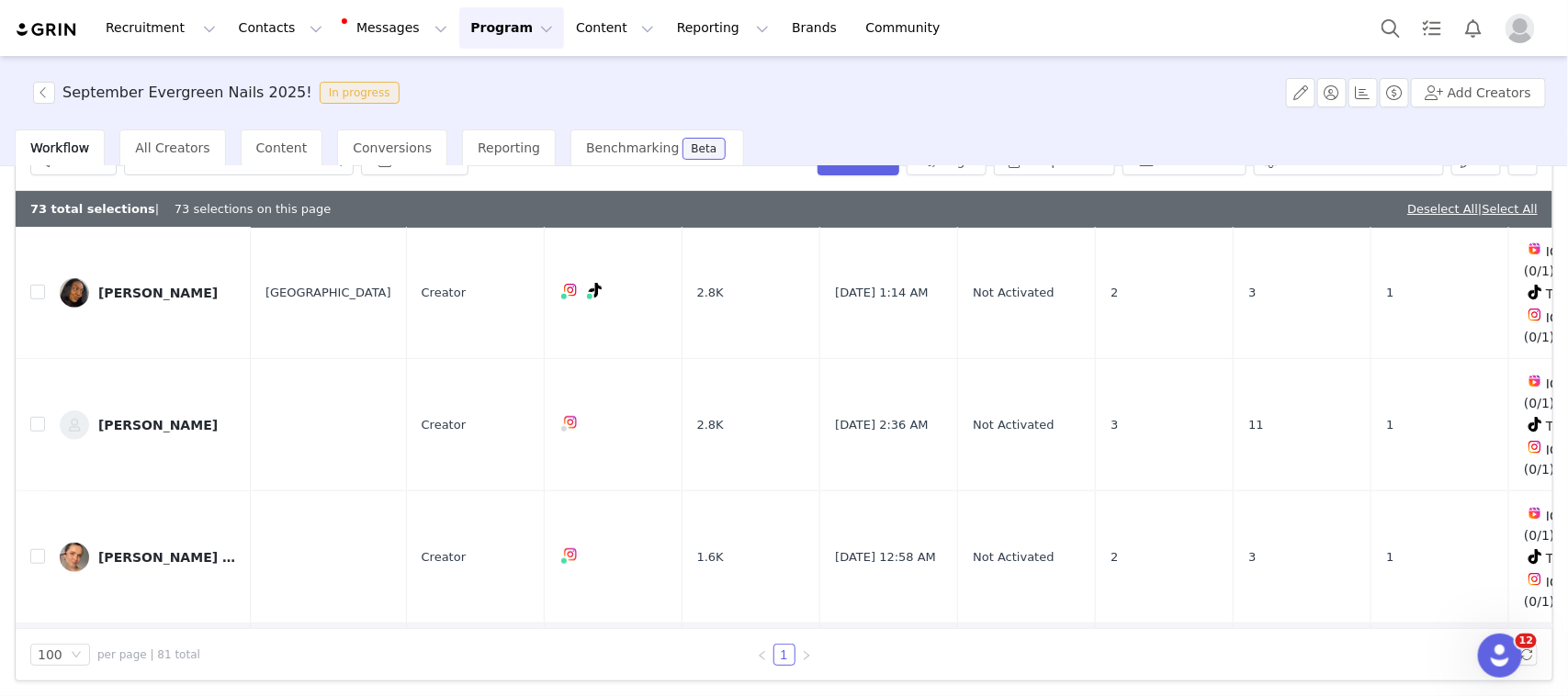
click at [37, 681] on input "checkbox" at bounding box center [38, 689] width 15 height 15
checkbox input "false"
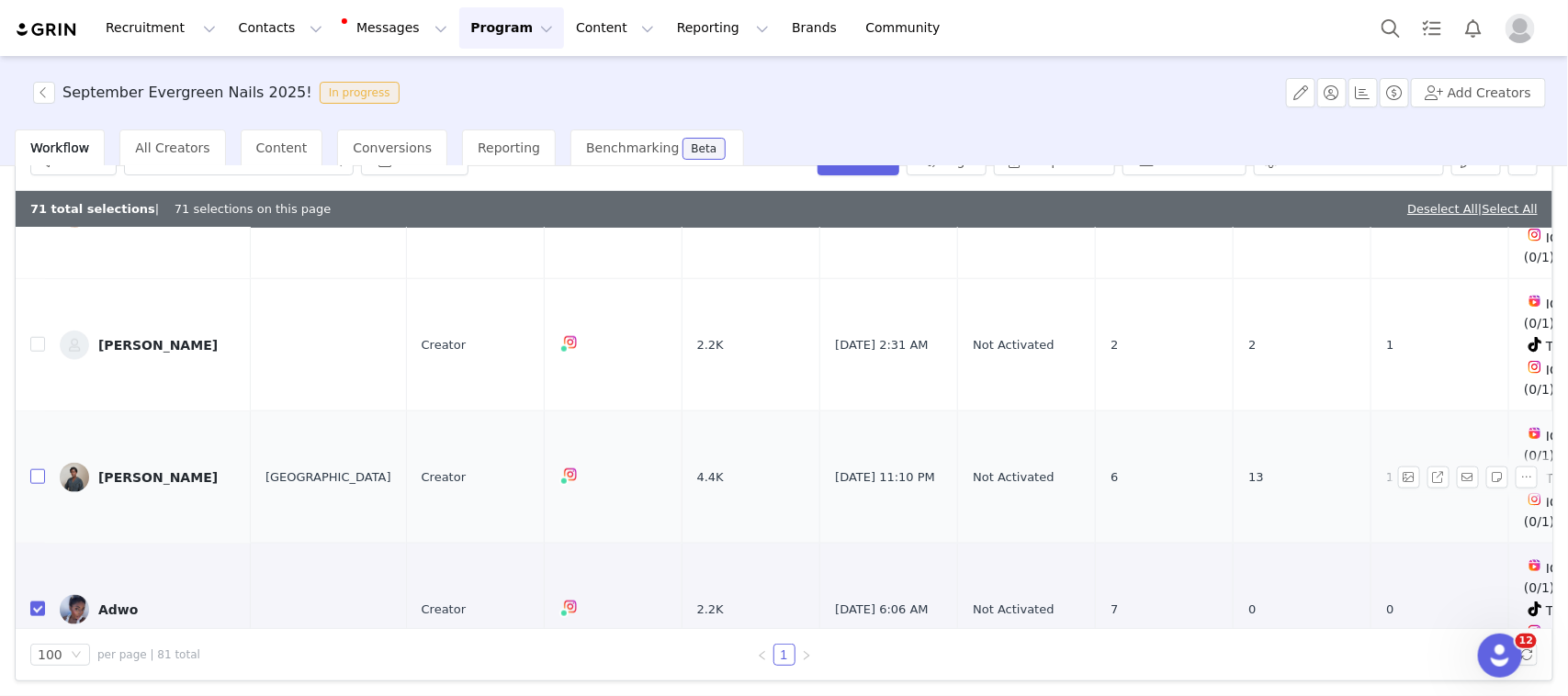
scroll to position [804, 0]
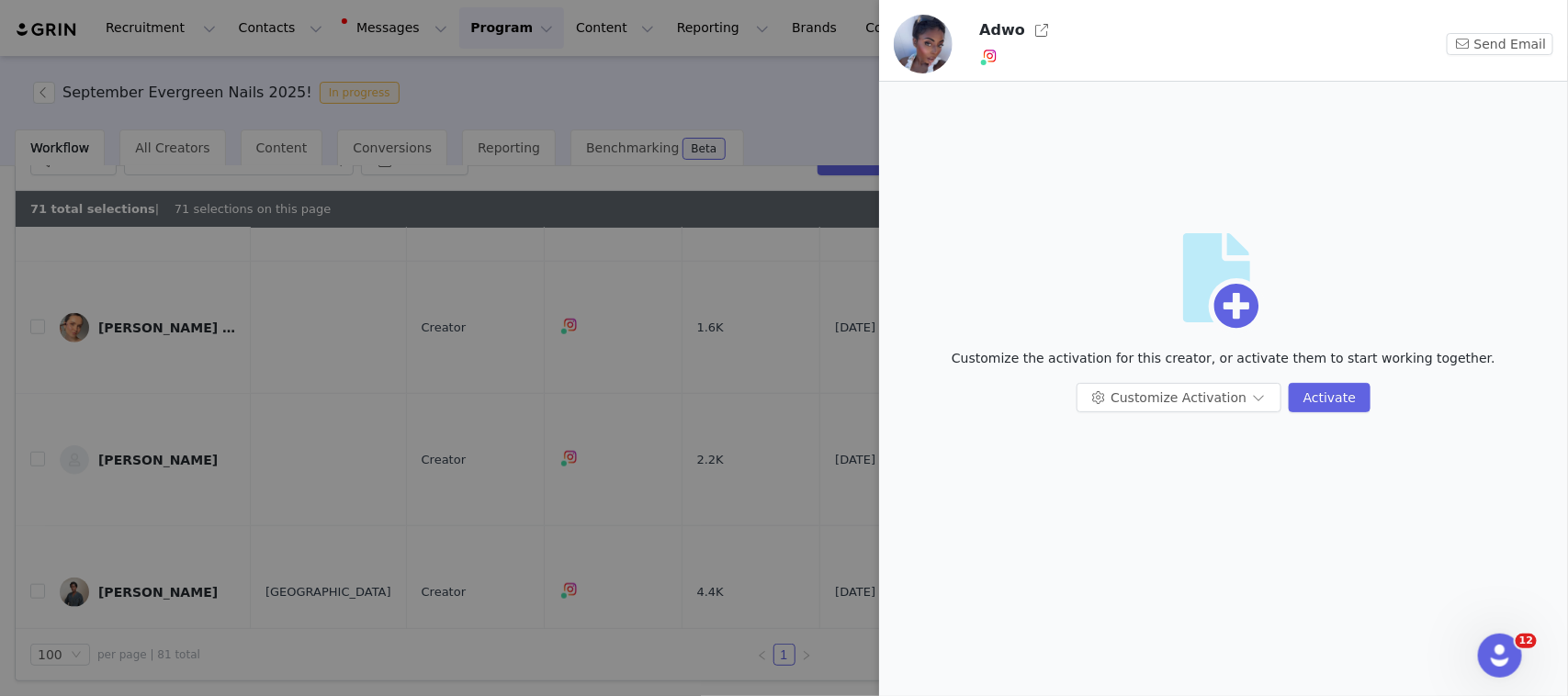
click at [575, 397] on div at bounding box center [784, 348] width 1568 height 696
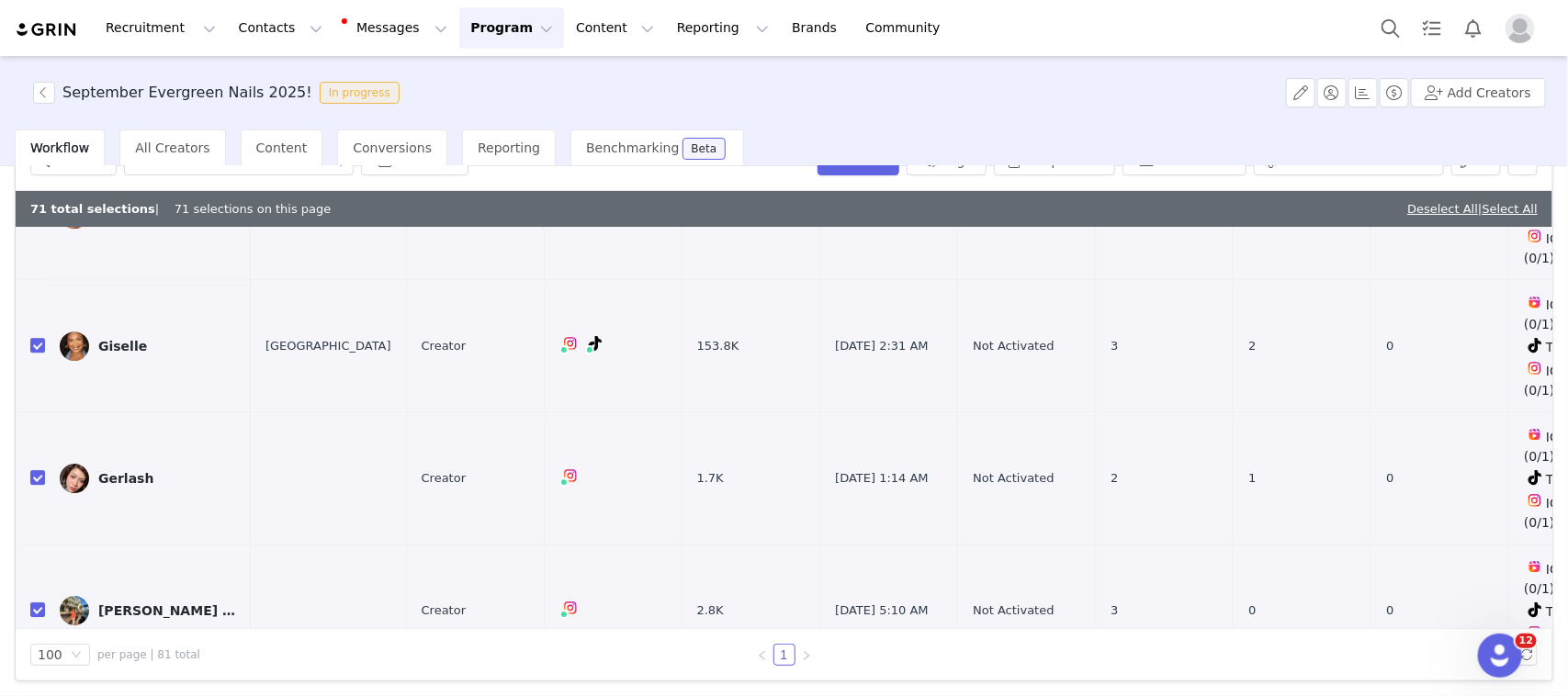
scroll to position [0, 0]
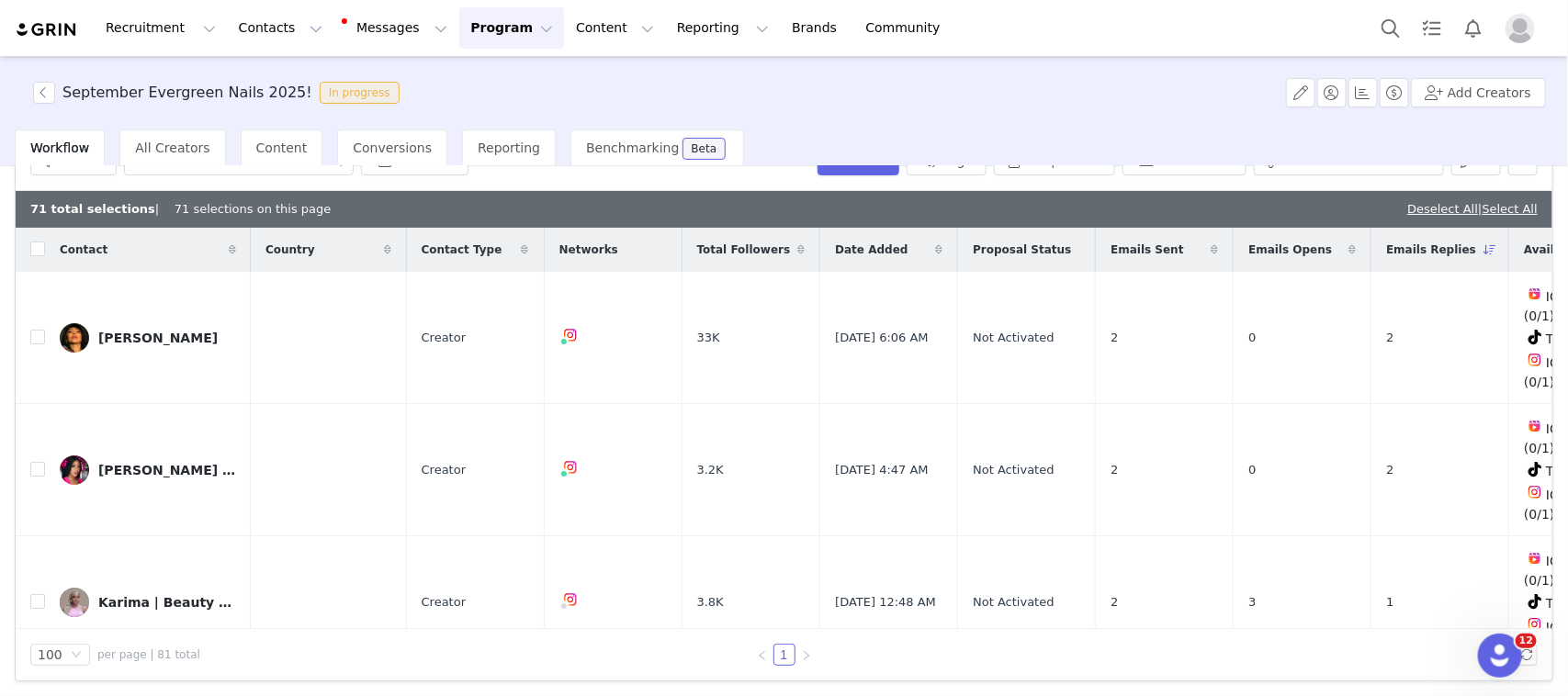
click at [1203, 249] on span at bounding box center [1214, 249] width 22 height 22
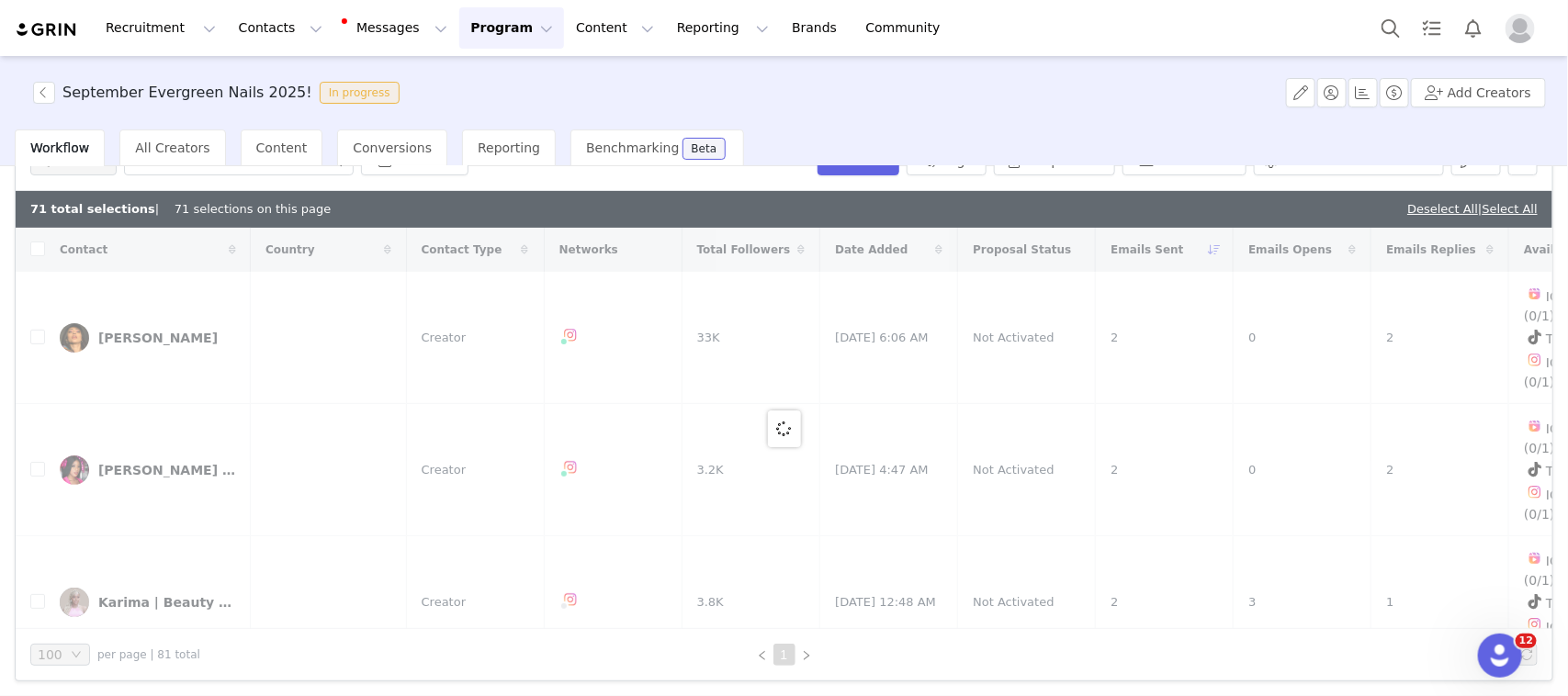
checkbox input "true"
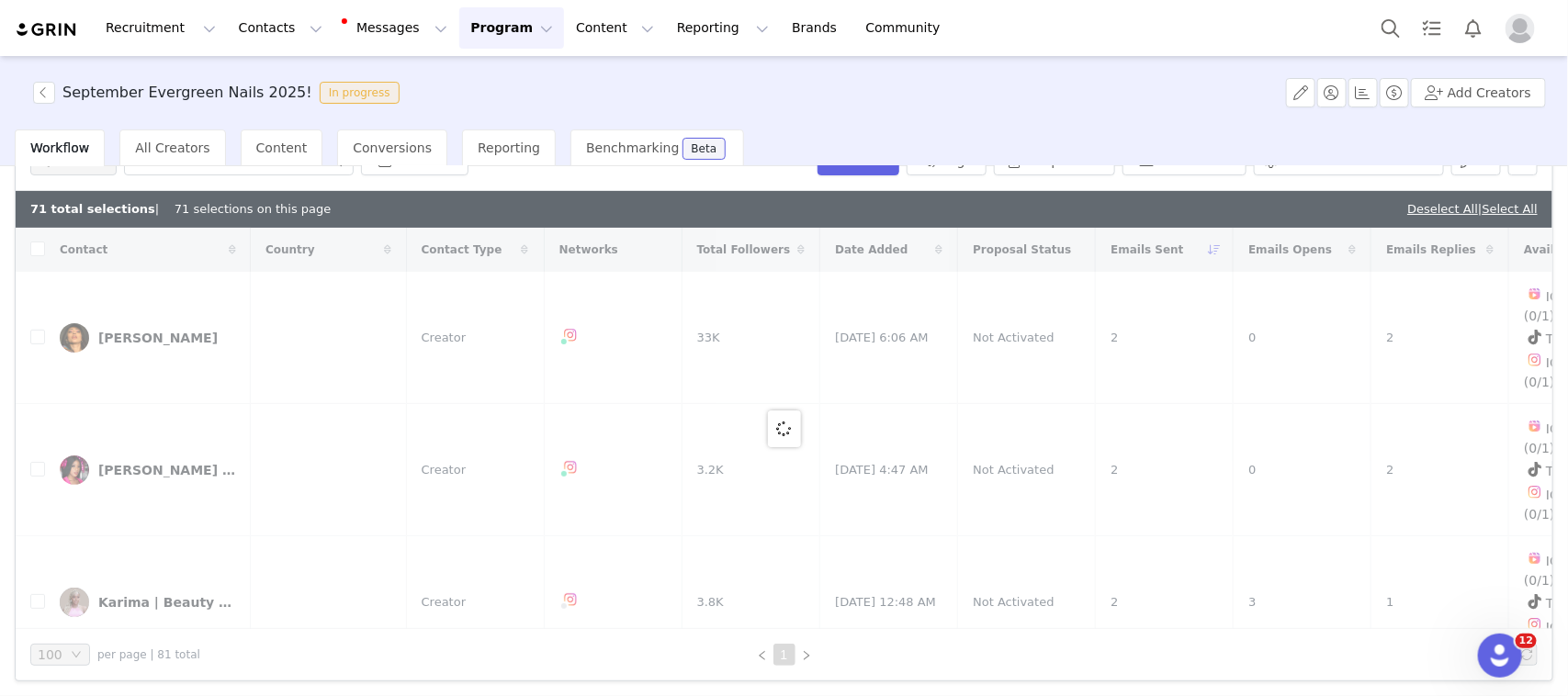
checkbox input "true"
checkbox input "false"
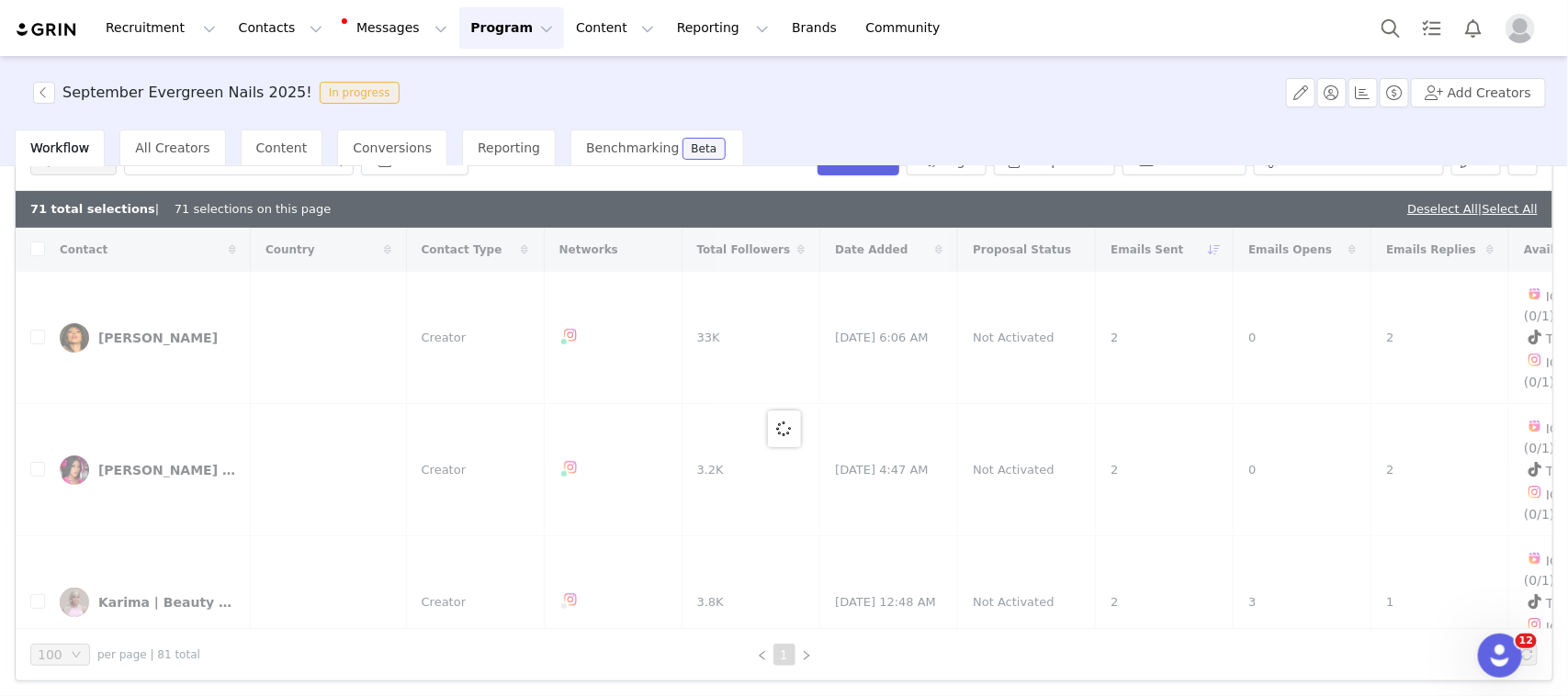
checkbox input "true"
checkbox input "false"
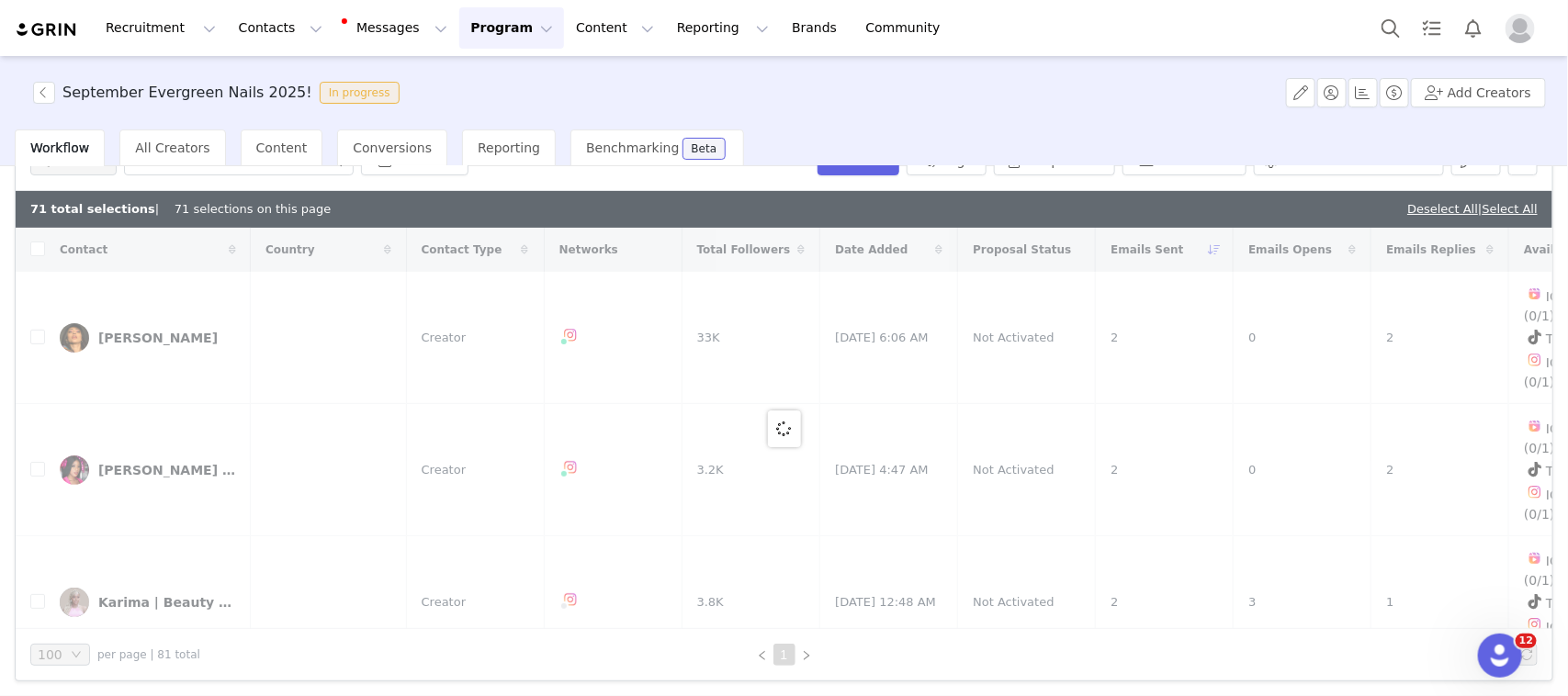
checkbox input "false"
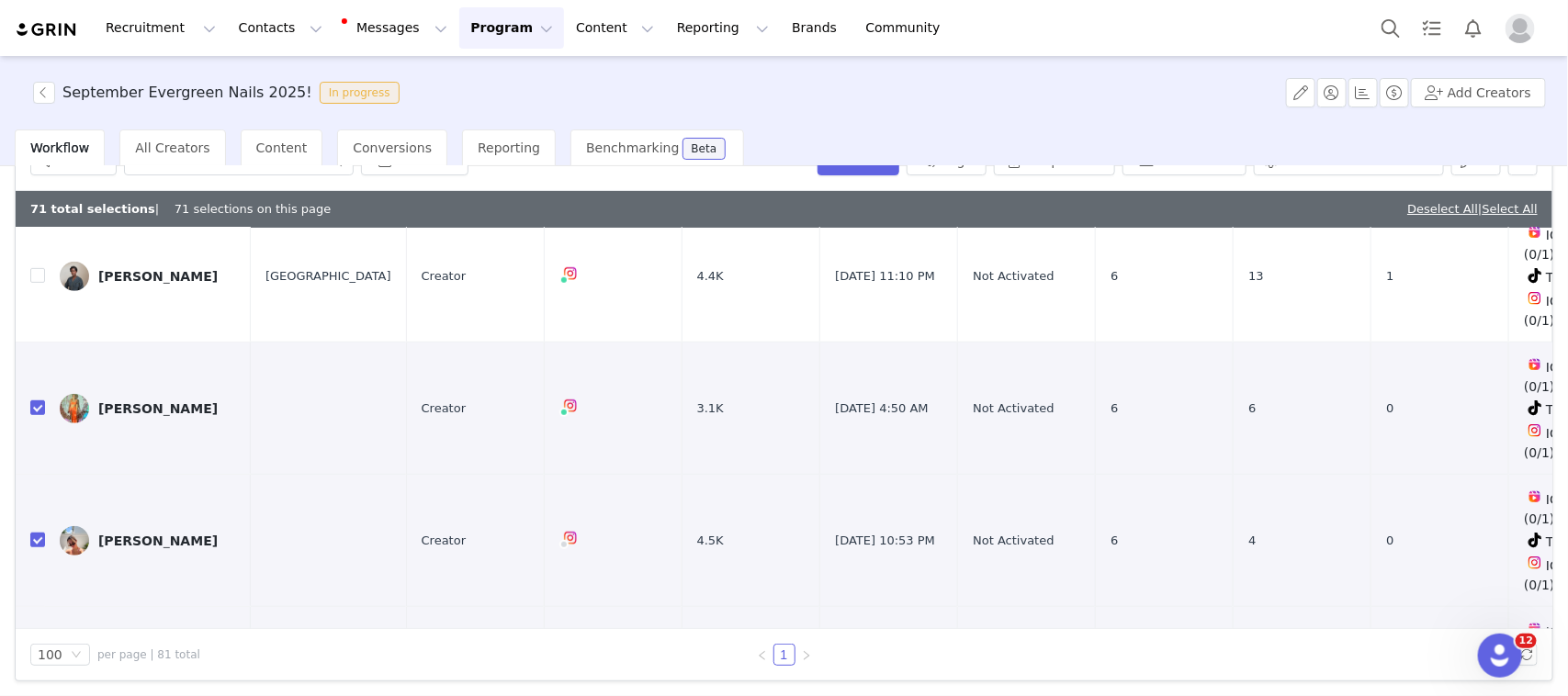
scroll to position [574, 0]
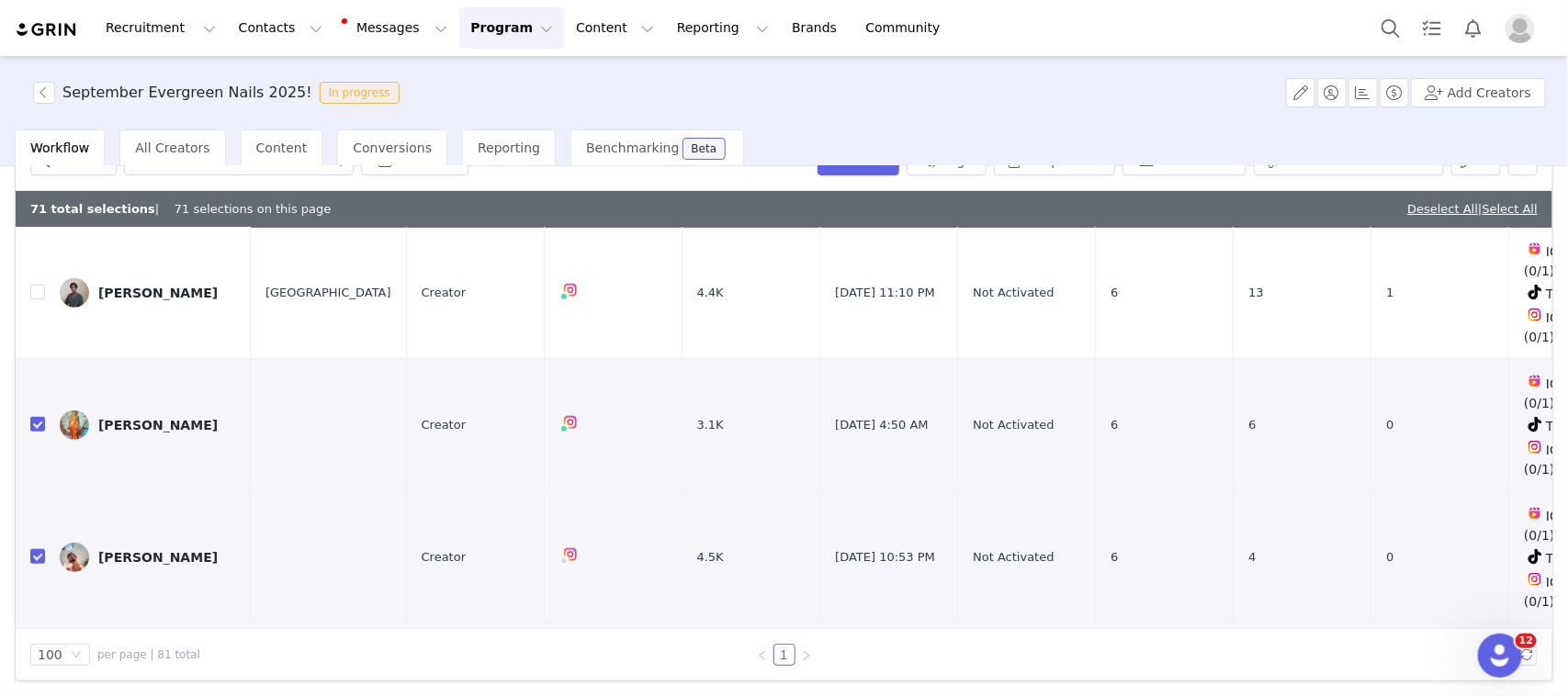
checkbox input "false"
click at [35, 681] on input "checkbox" at bounding box center [38, 689] width 15 height 15
checkbox input "false"
click at [37, 550] on input "checkbox" at bounding box center [38, 557] width 15 height 15
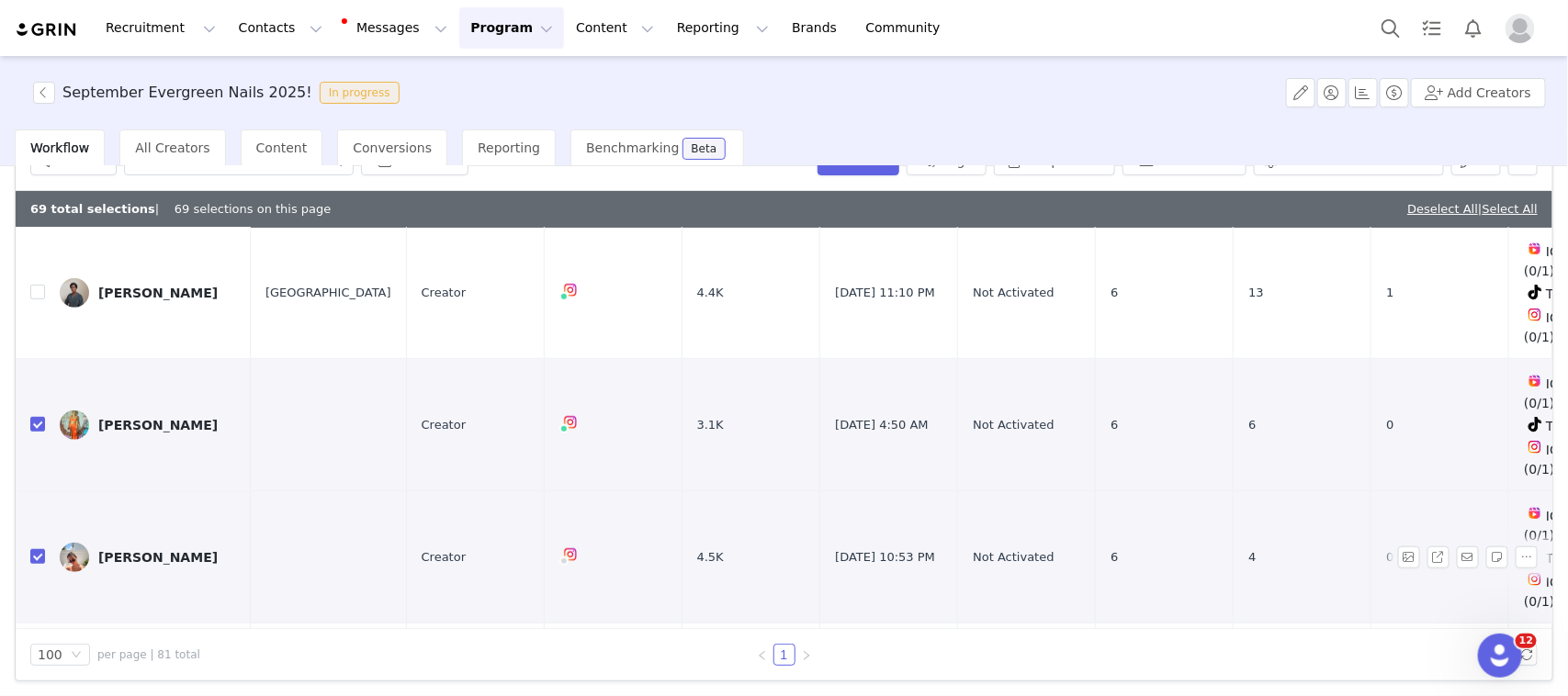
checkbox input "false"
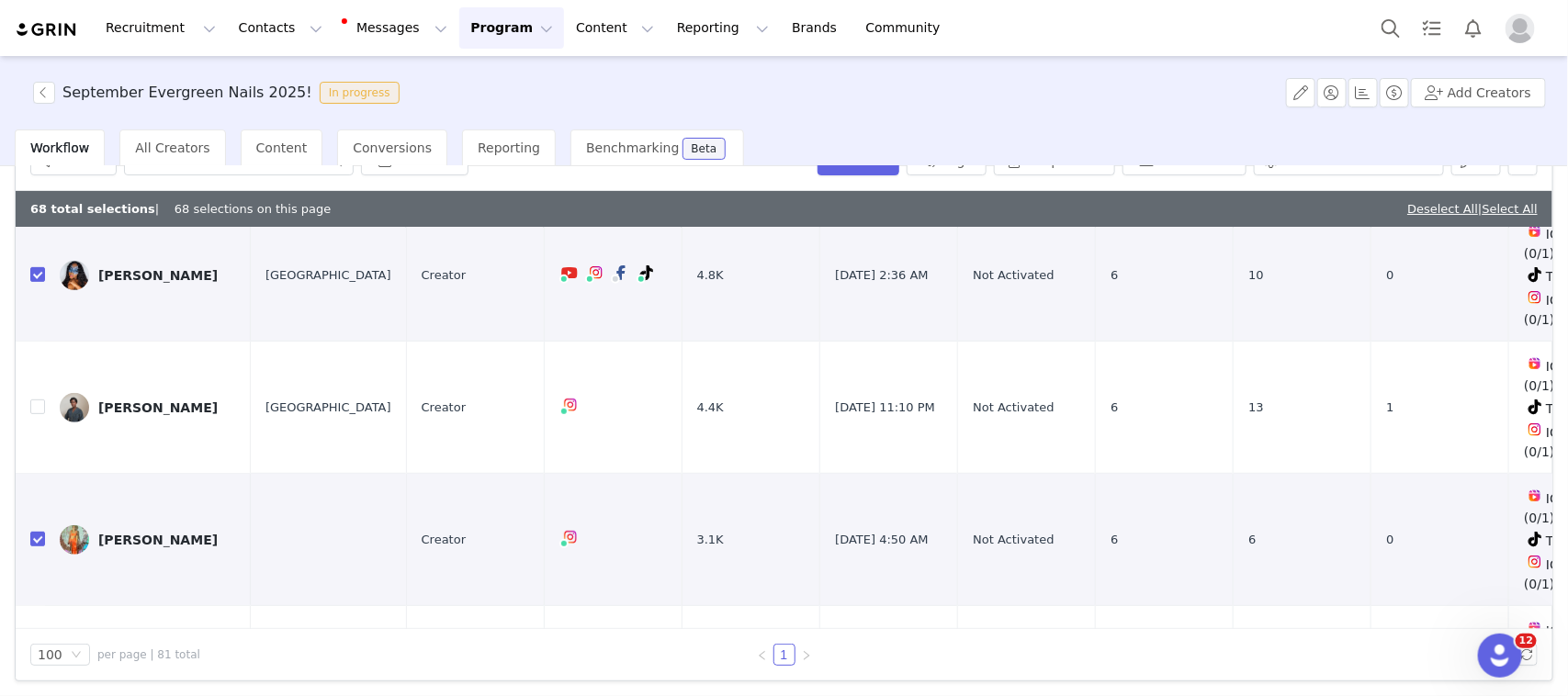
scroll to position [344, 0]
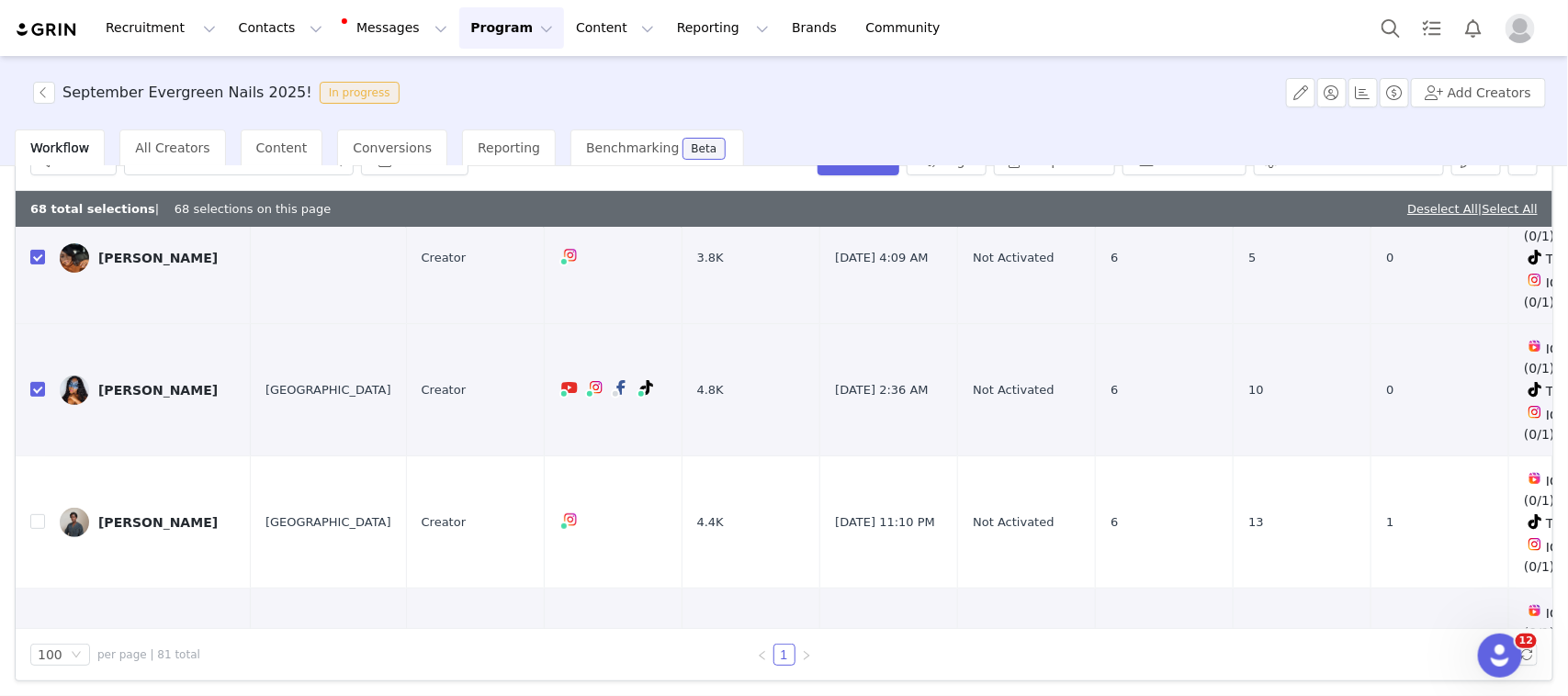
click at [32, 646] on input "checkbox" at bounding box center [38, 654] width 15 height 15
checkbox input "false"
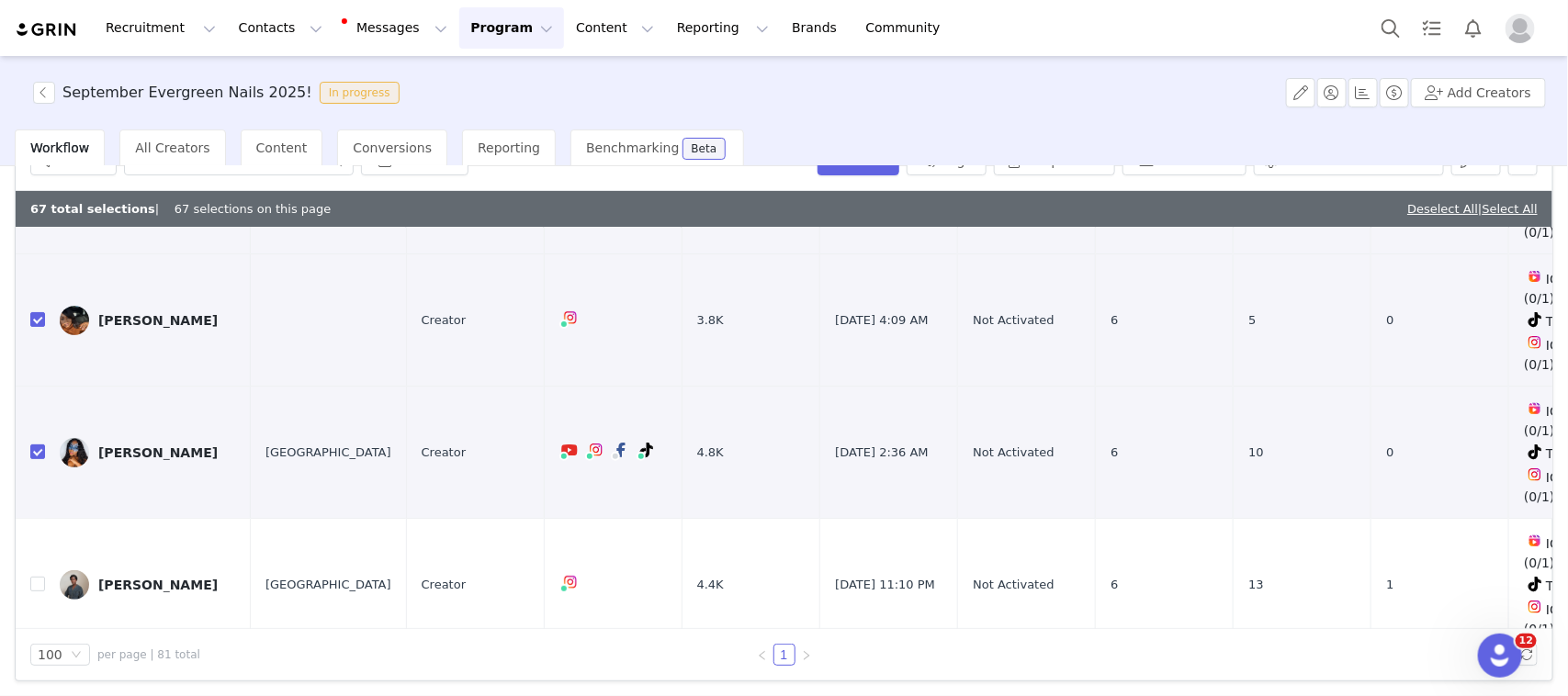
scroll to position [229, 0]
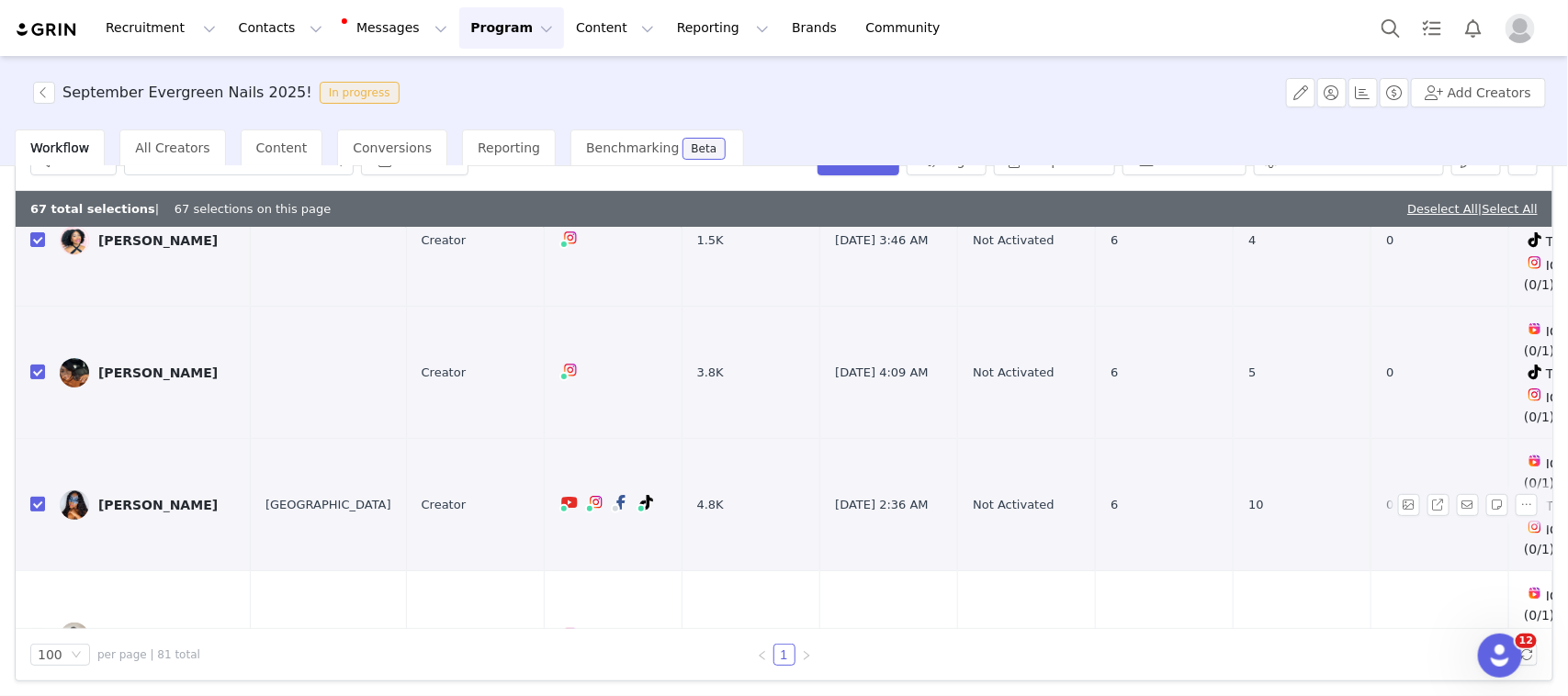
click at [38, 497] on input "checkbox" at bounding box center [38, 505] width 15 height 15
checkbox input "false"
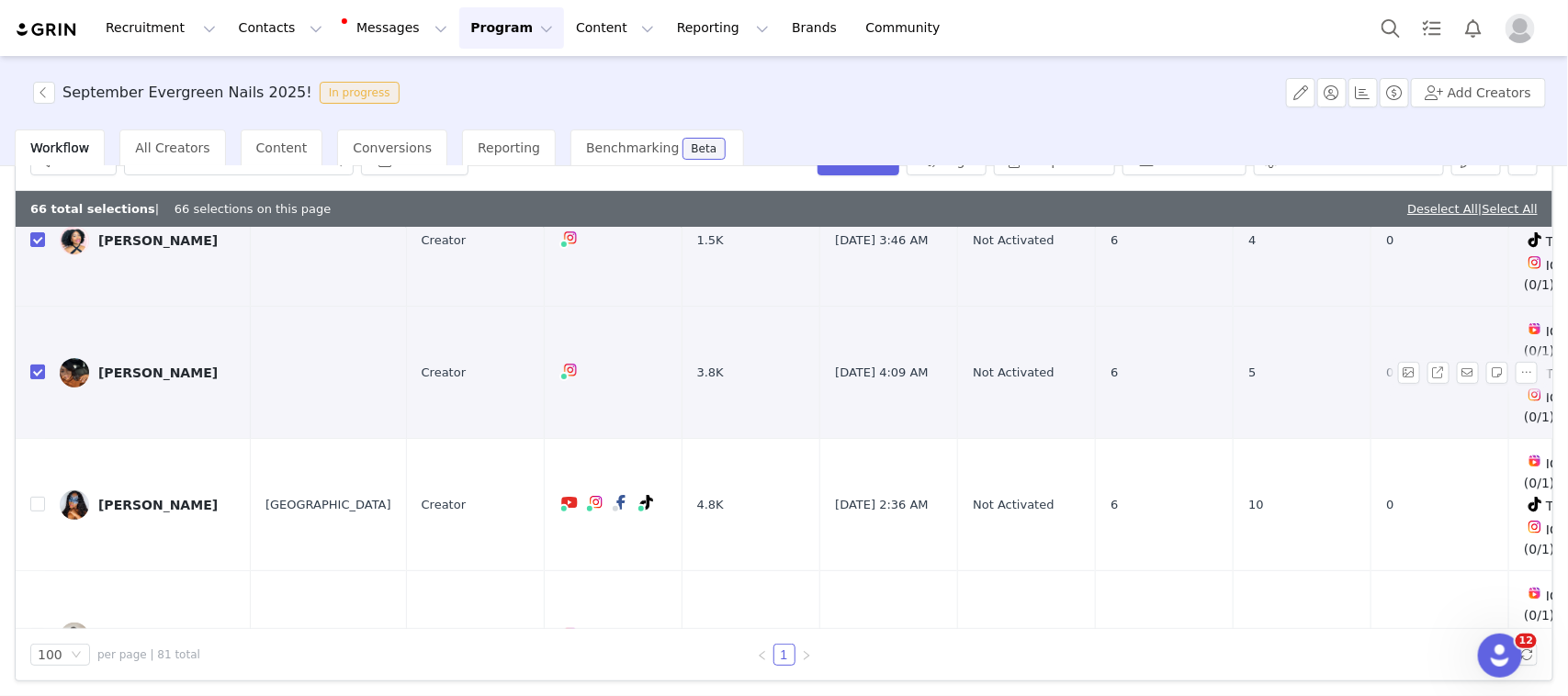
click at [39, 365] on input "checkbox" at bounding box center [38, 372] width 15 height 15
checkbox input "false"
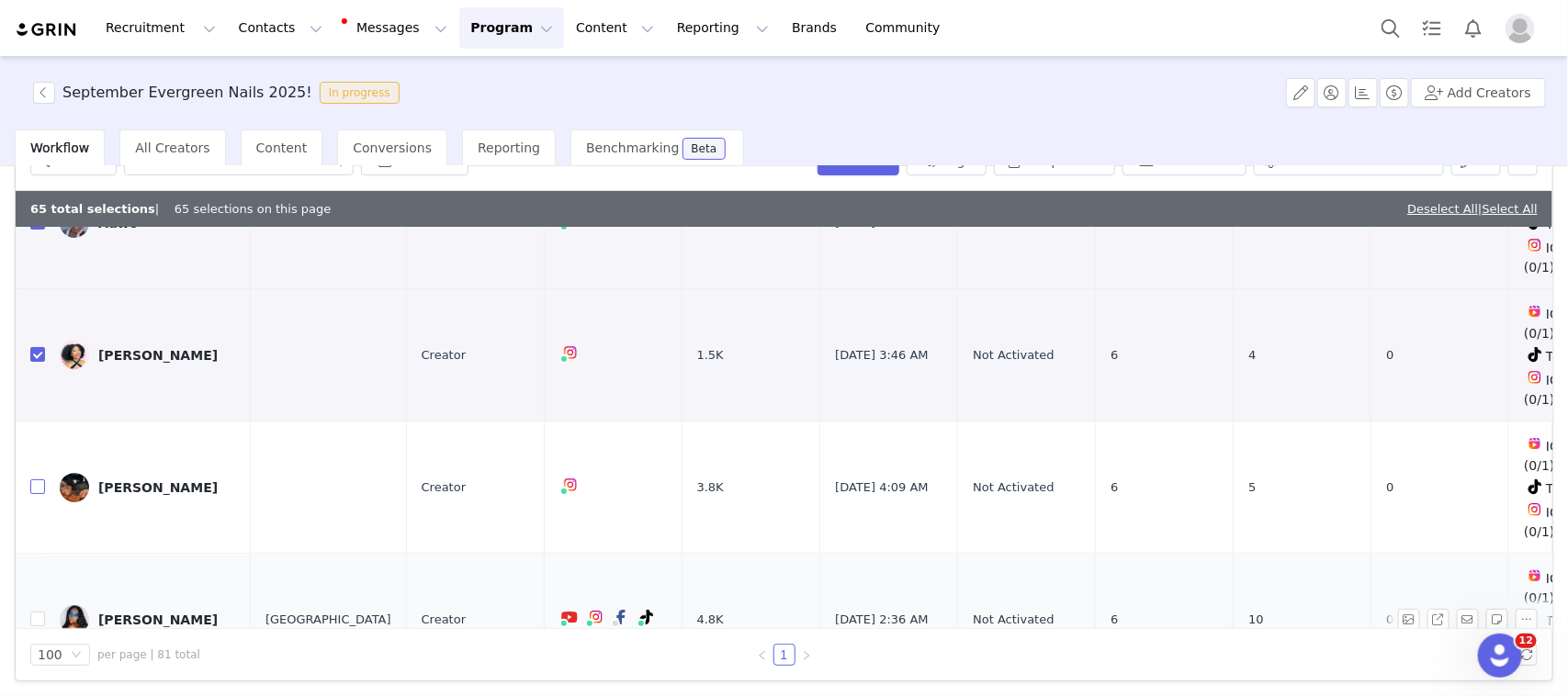
scroll to position [0, 0]
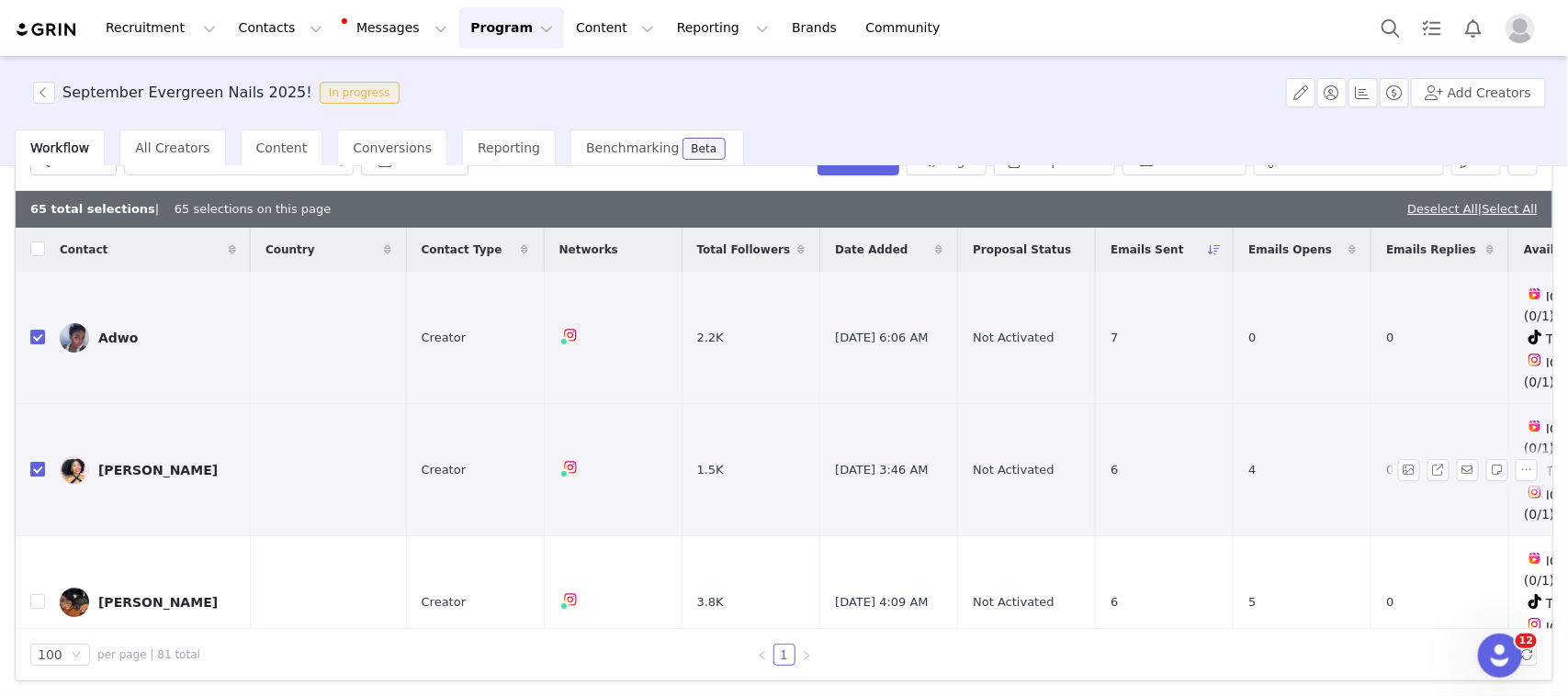
click at [30, 462] on input "checkbox" at bounding box center [38, 470] width 15 height 15
checkbox input "false"
click at [33, 330] on input "checkbox" at bounding box center [38, 337] width 15 height 15
checkbox input "false"
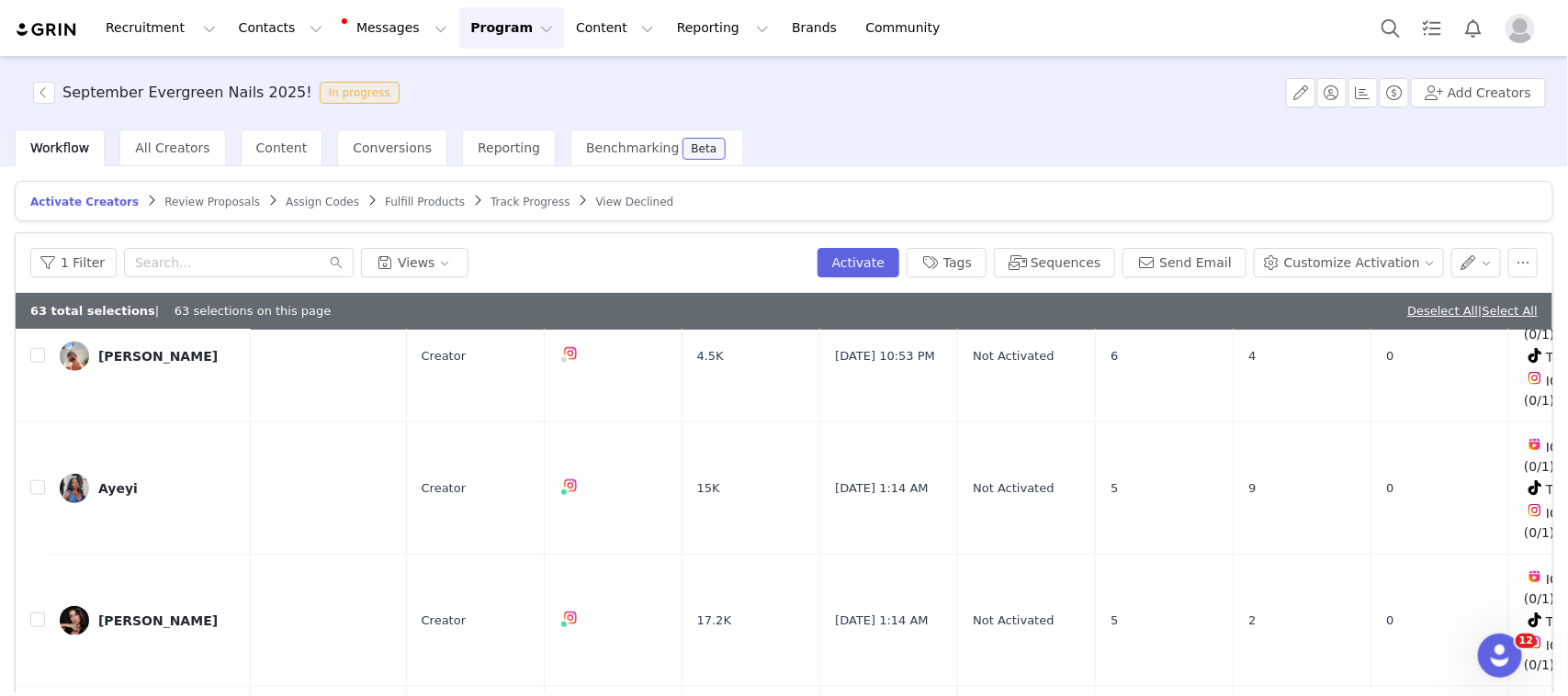
scroll to position [919, 0]
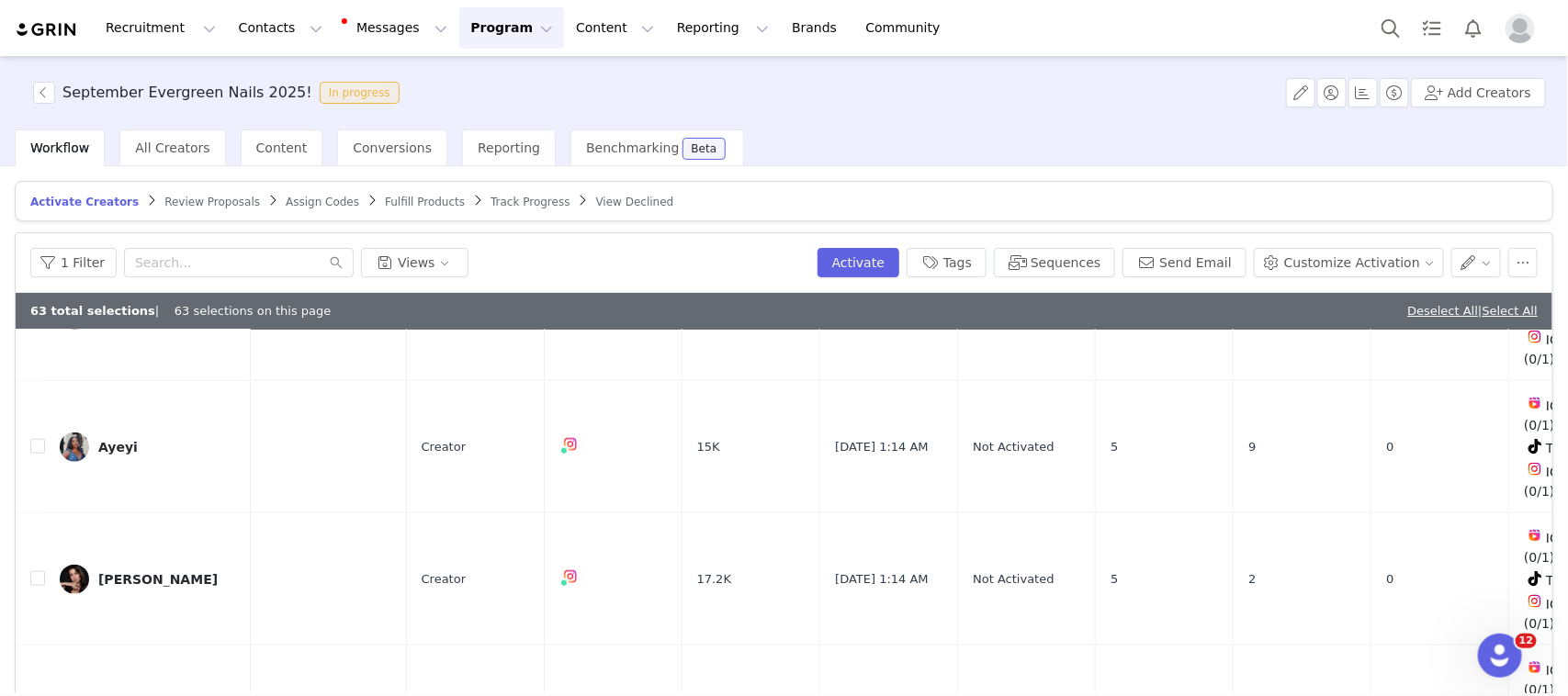
checkbox input "false"
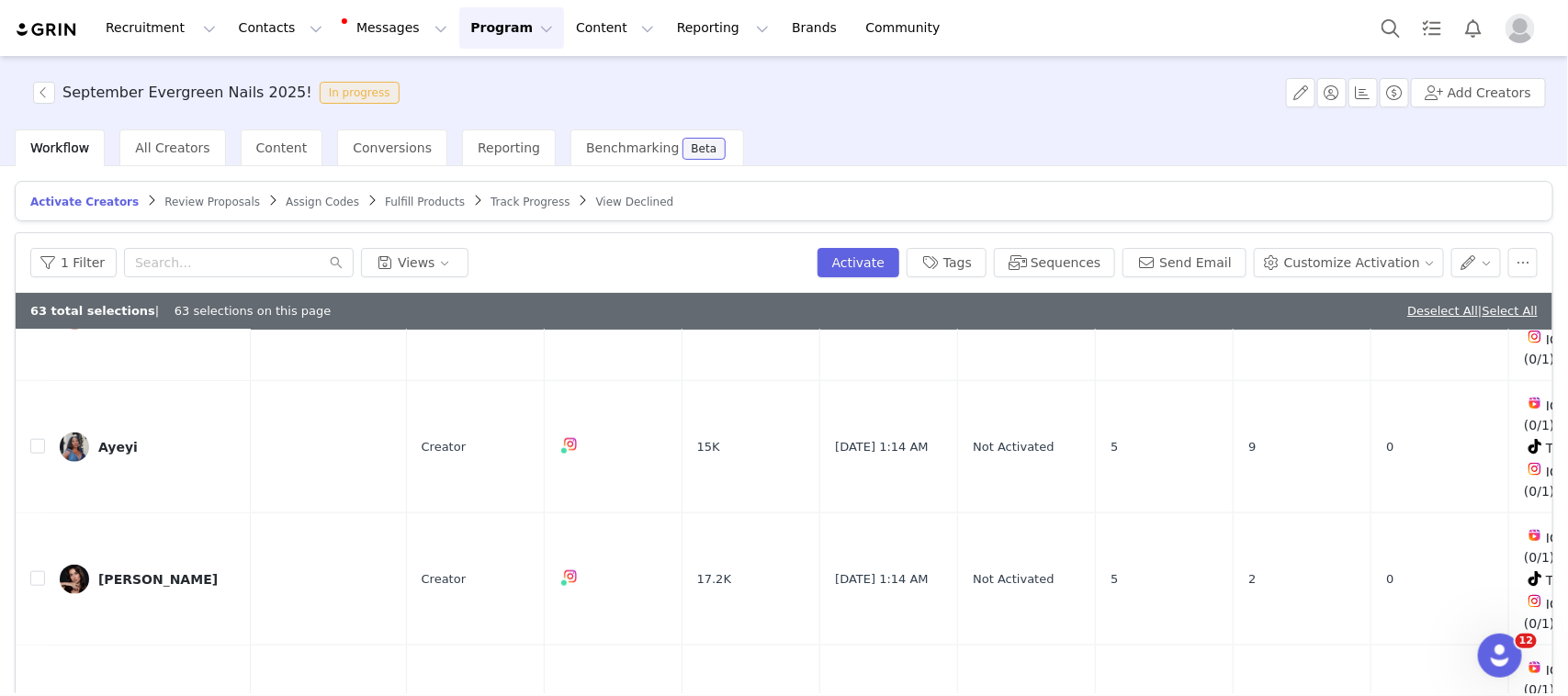
checkbox input "false"
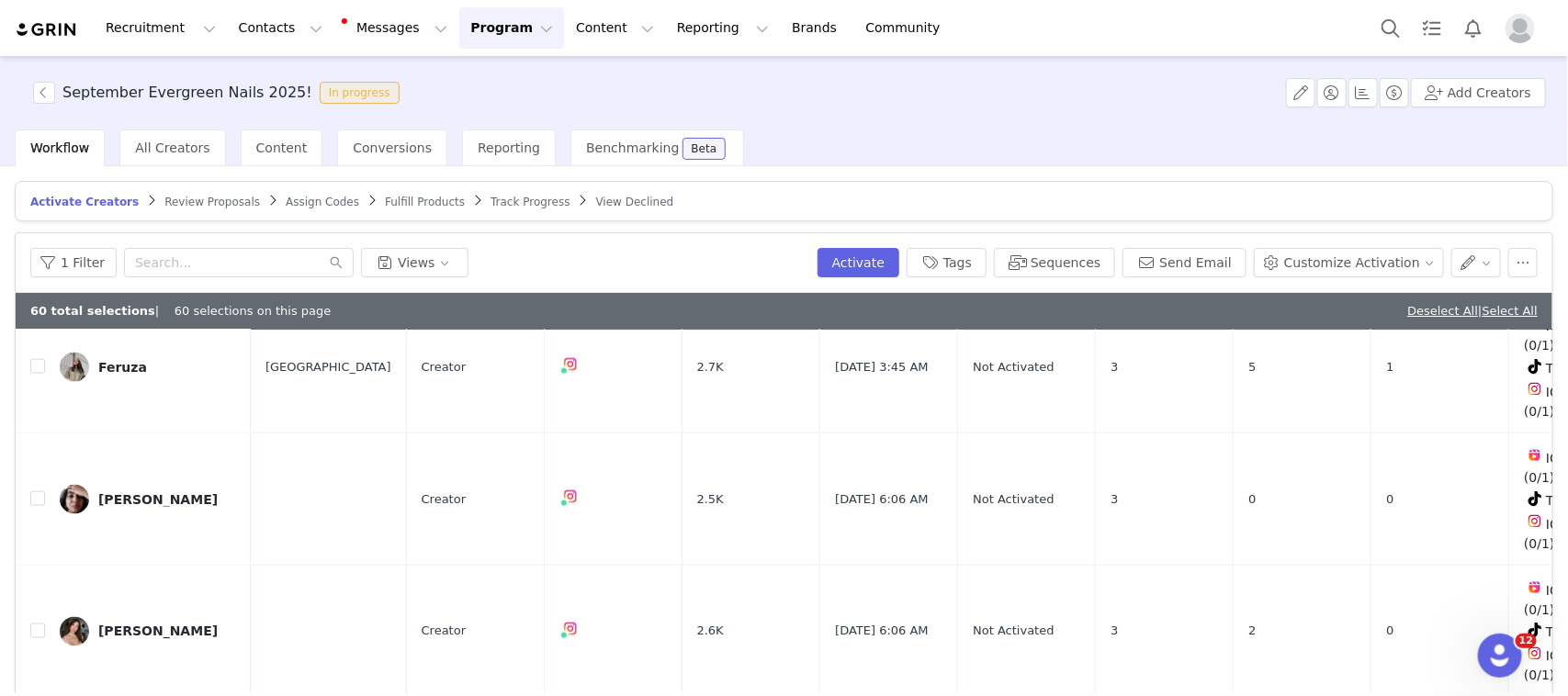
scroll to position [1148, 0]
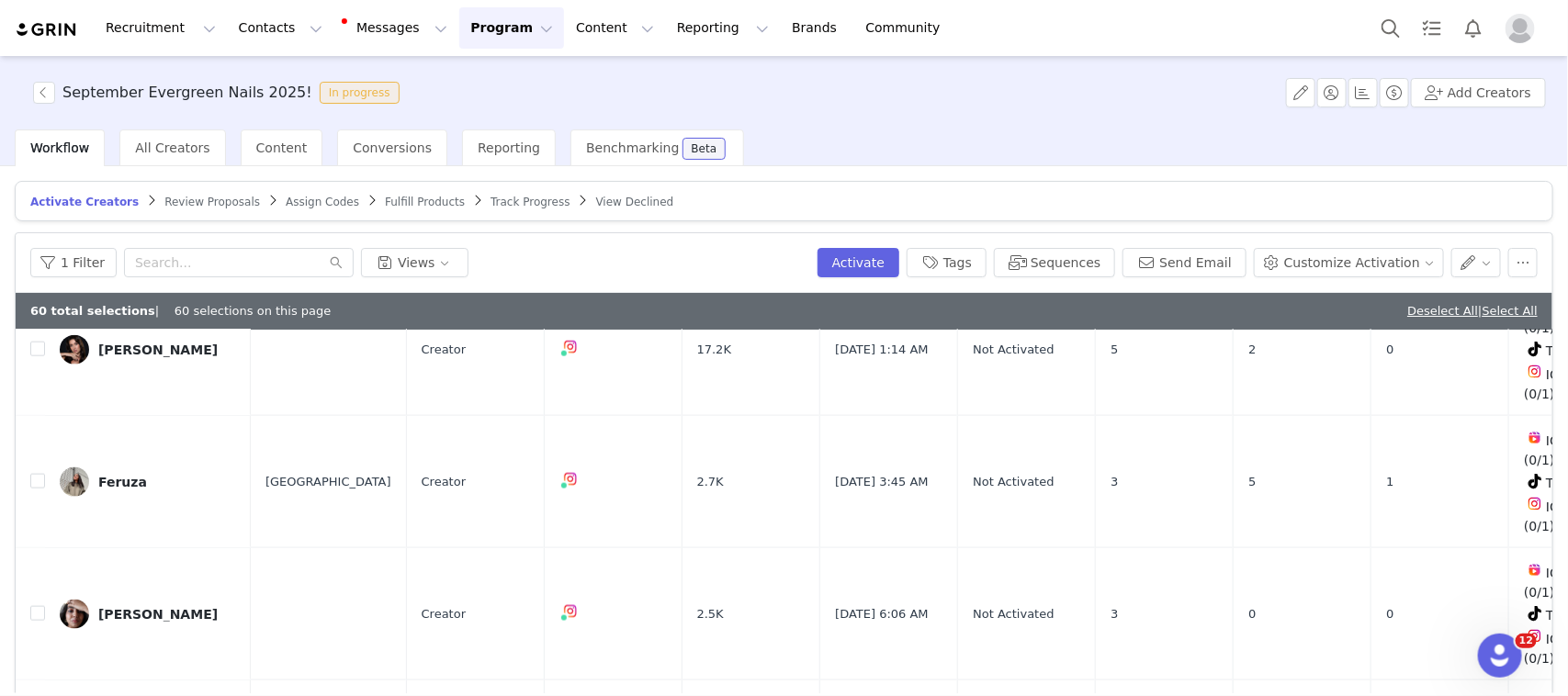
checkbox input "false"
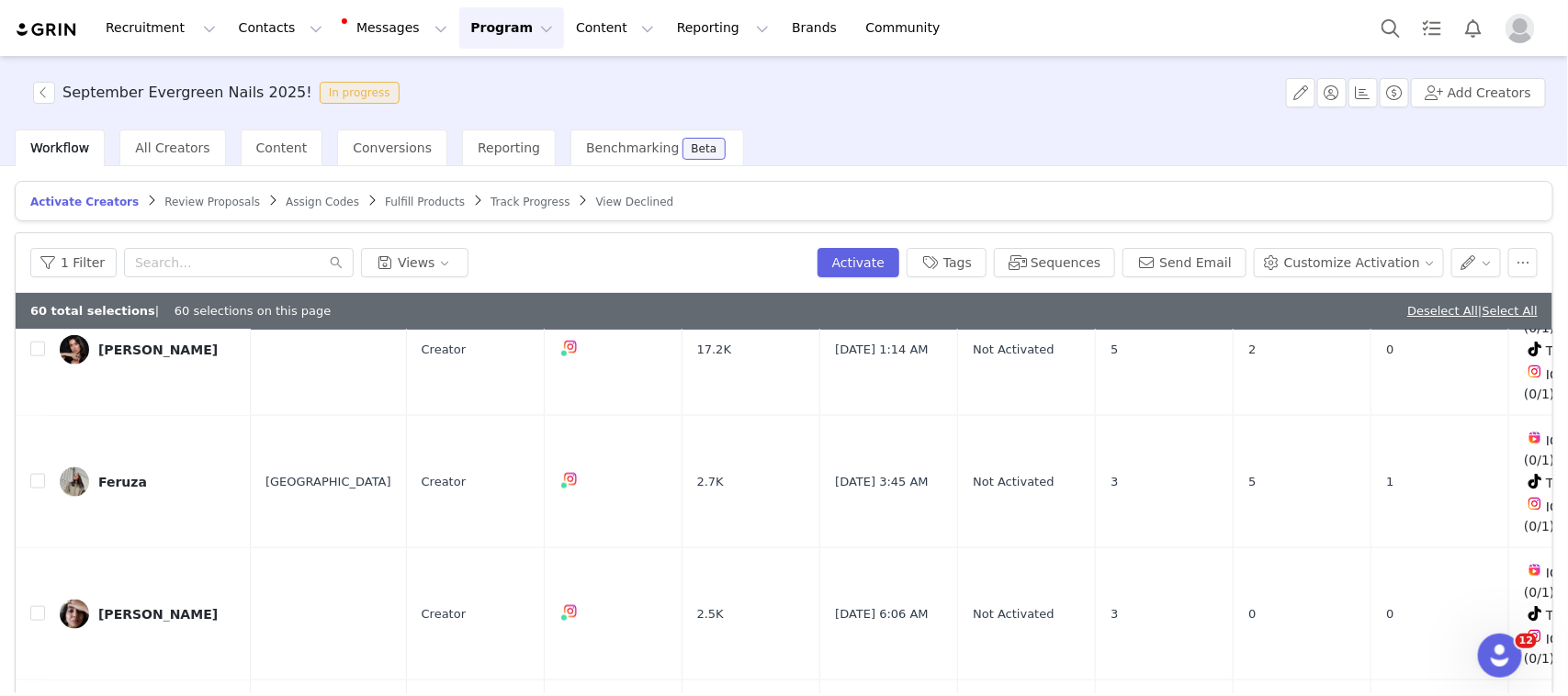
checkbox input "false"
